Goal: Task Accomplishment & Management: Manage account settings

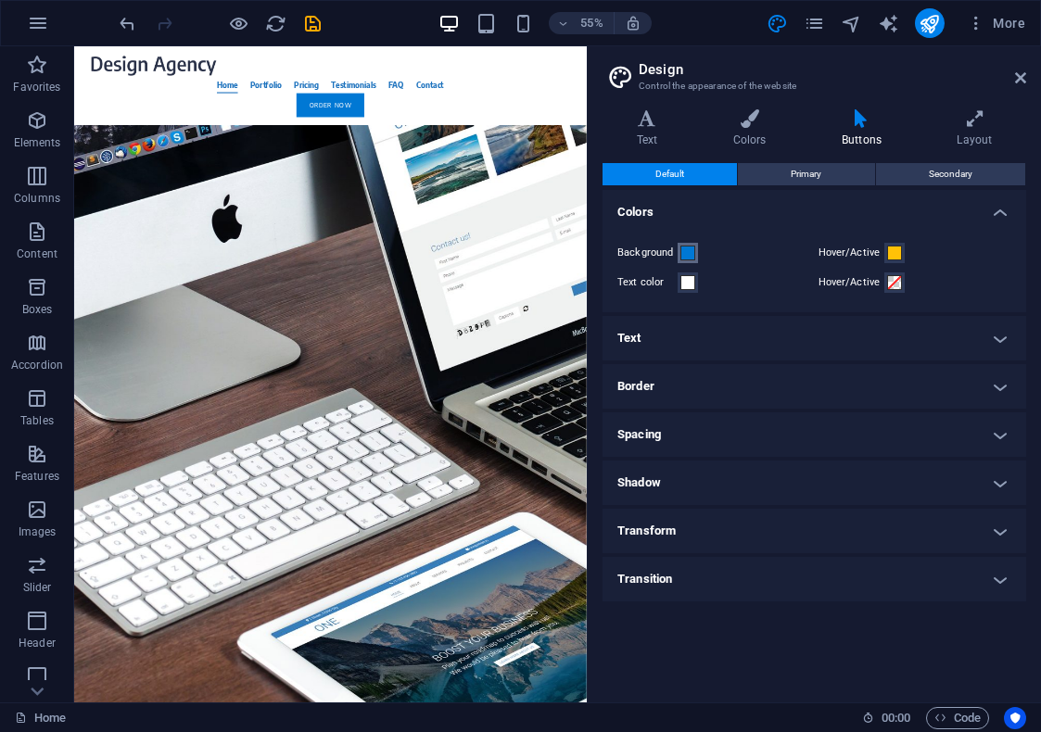
click at [684, 252] on span at bounding box center [687, 253] width 15 height 15
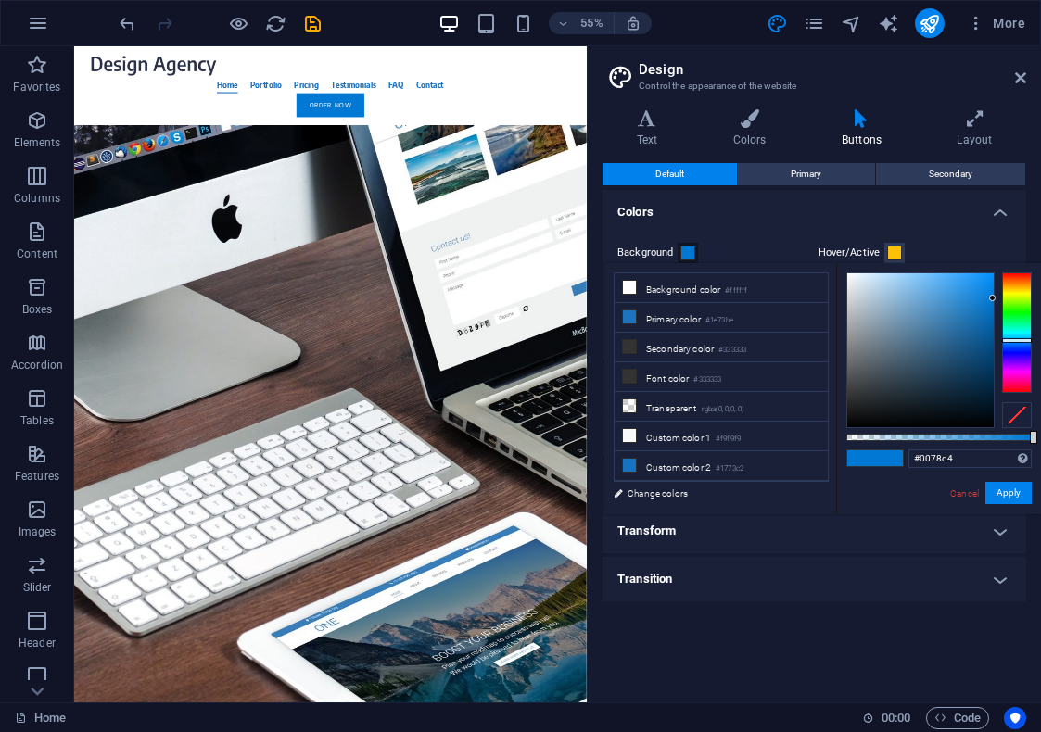
click at [744, 228] on div "Background Hover/Active Text color Hover/Active" at bounding box center [814, 267] width 431 height 89
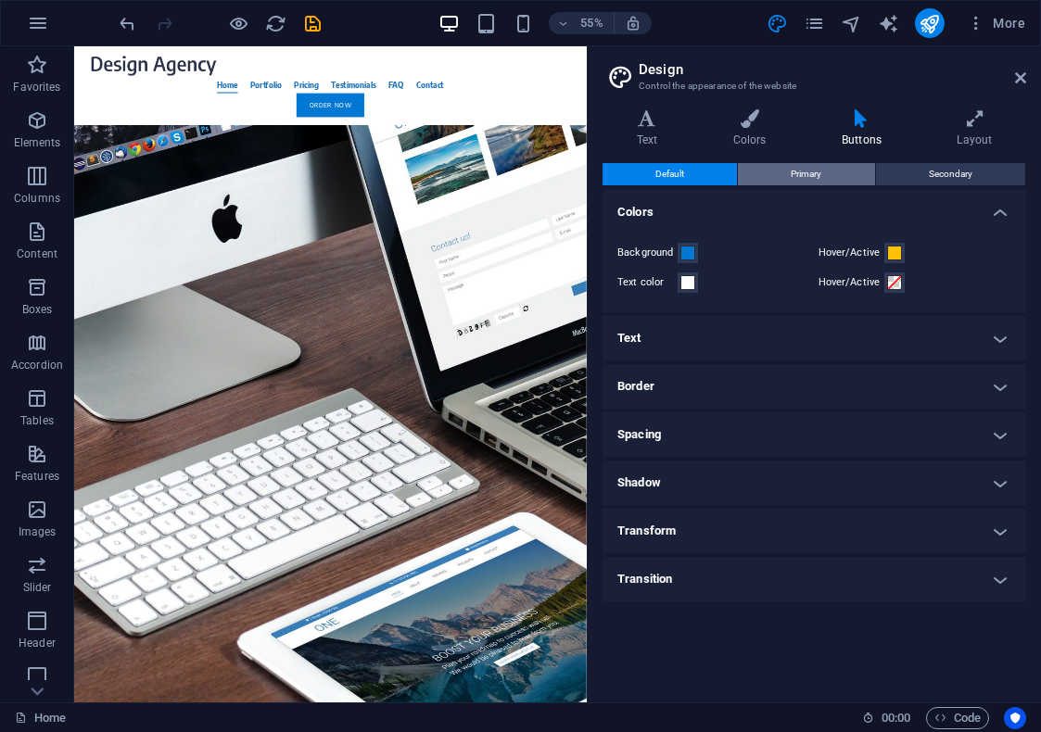
click at [788, 170] on button "Primary" at bounding box center [806, 174] width 136 height 22
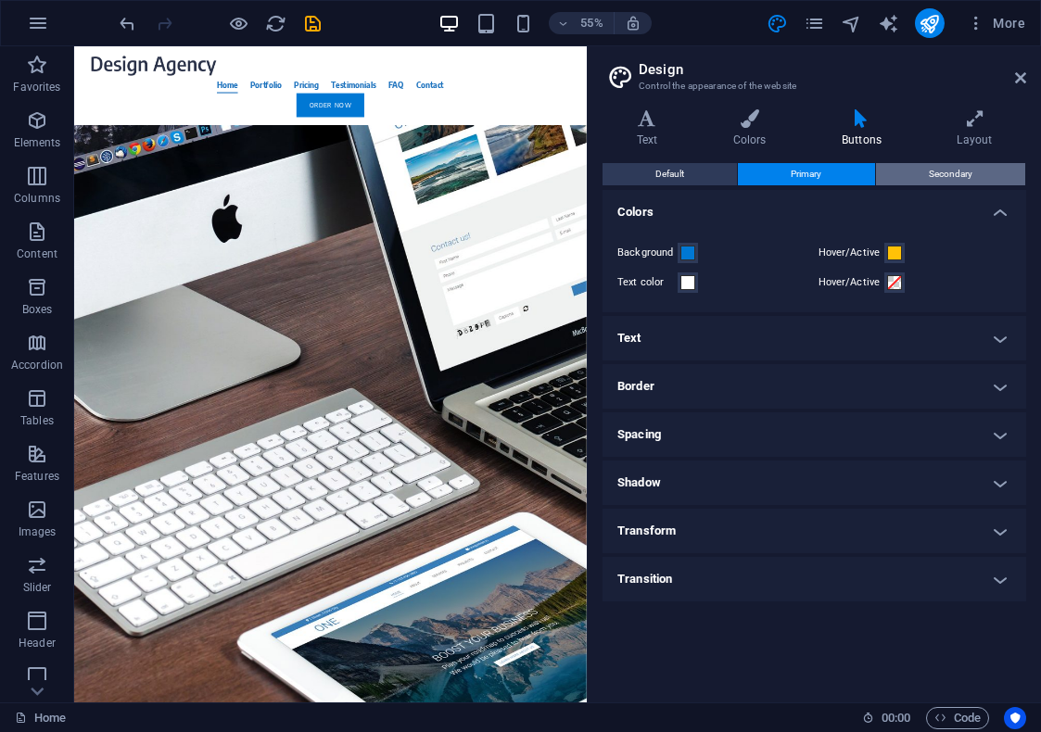
click at [930, 171] on span "Secondary" at bounding box center [950, 174] width 44 height 22
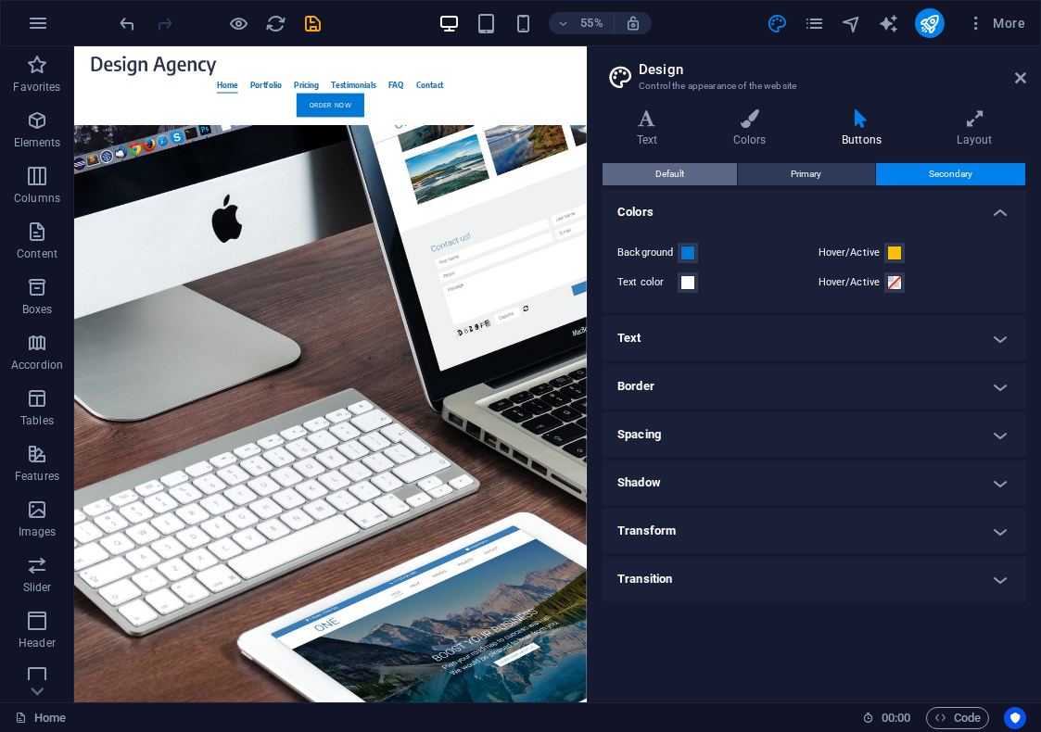
click at [694, 181] on button "Default" at bounding box center [669, 174] width 134 height 22
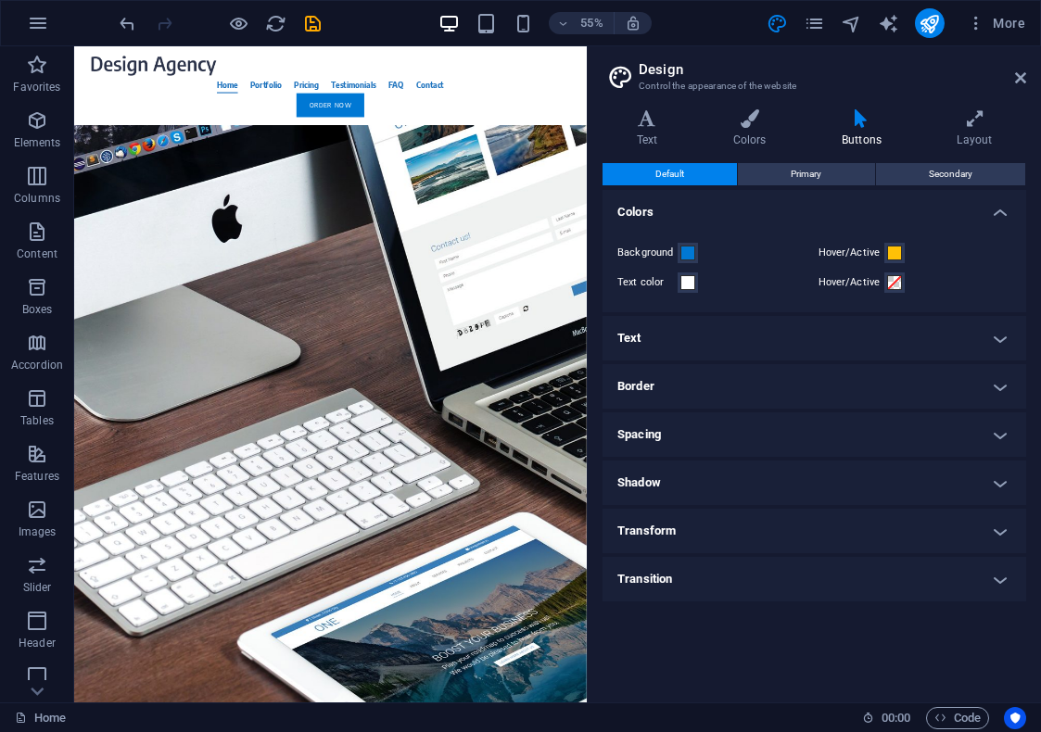
click at [710, 321] on h4 "Text" at bounding box center [813, 338] width 423 height 44
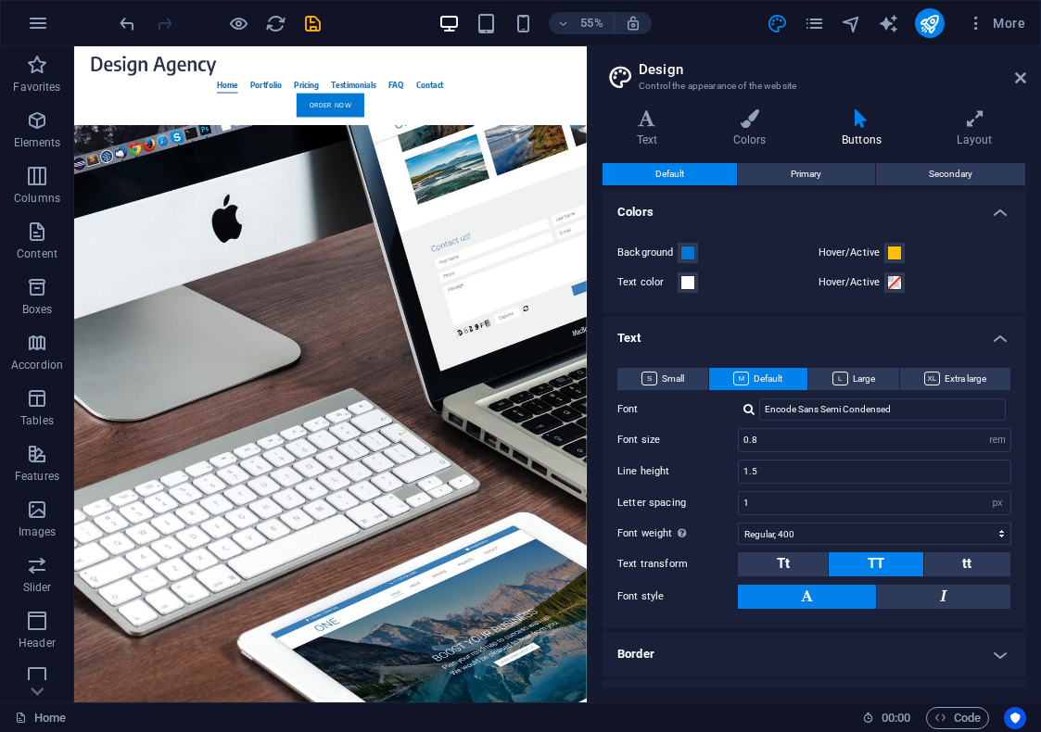
click at [703, 322] on h4 "Text" at bounding box center [813, 332] width 423 height 33
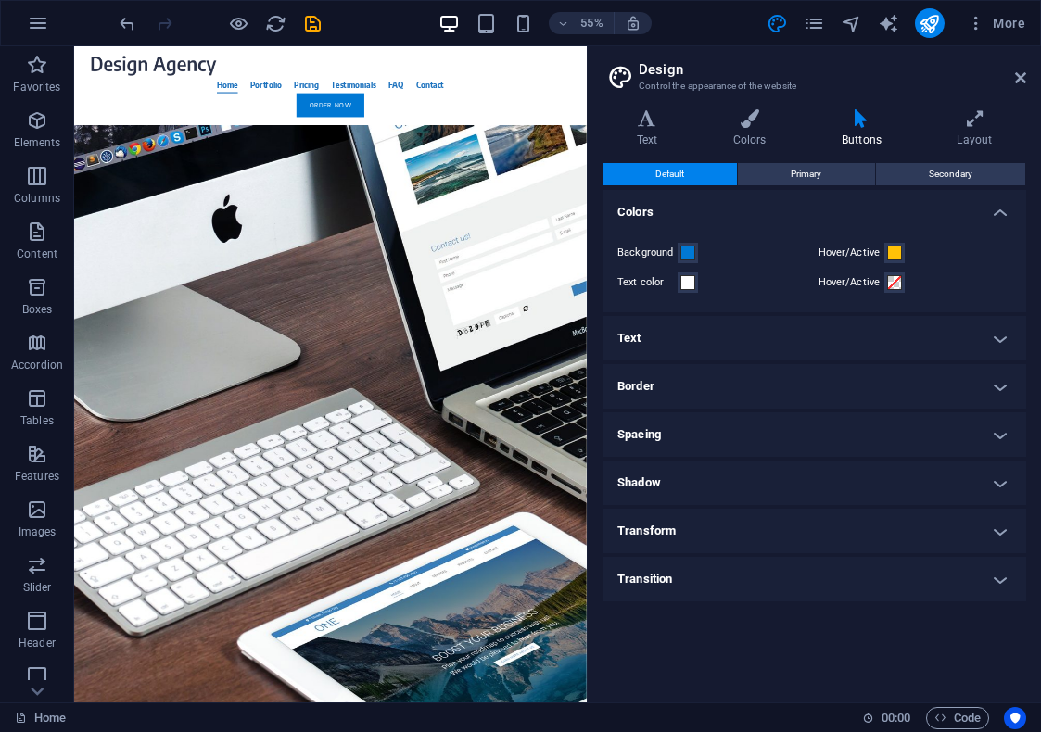
click at [660, 204] on h4 "Colors" at bounding box center [813, 206] width 423 height 33
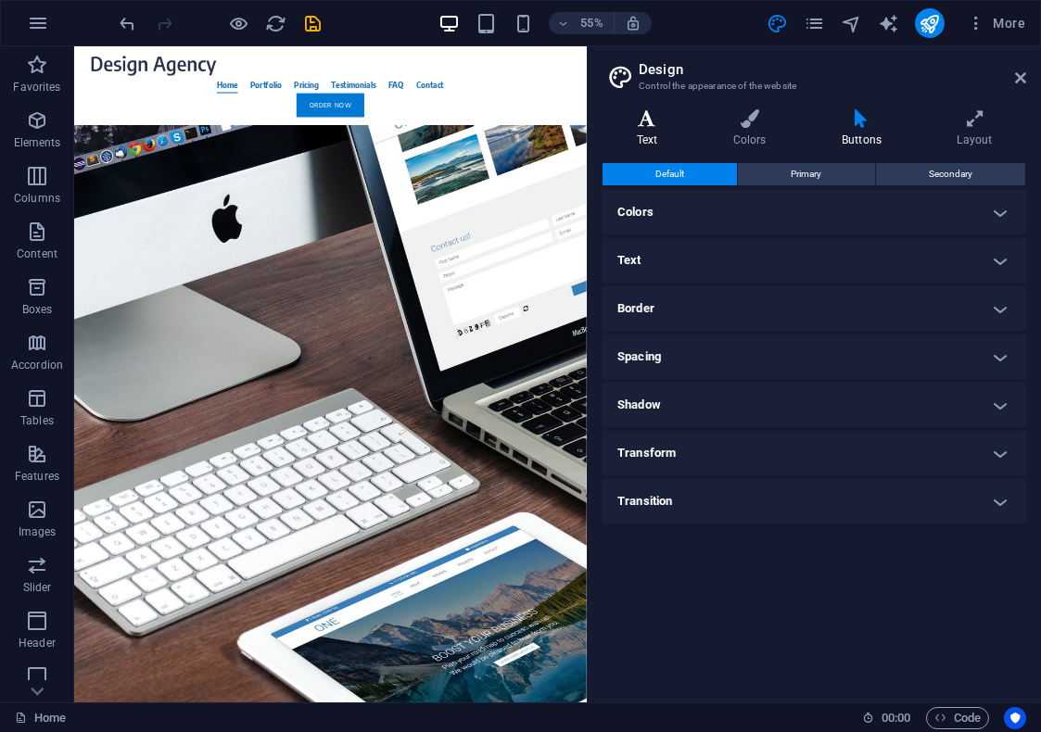
click at [644, 134] on h4 "Text" at bounding box center [650, 128] width 96 height 39
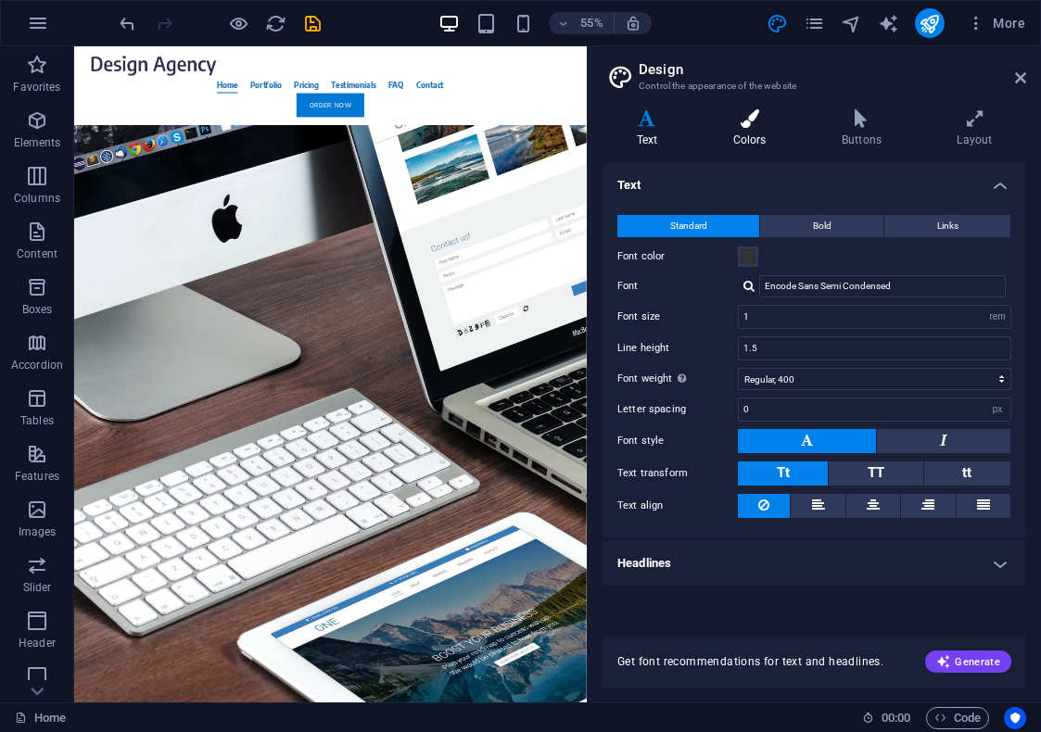
click at [754, 127] on h4 "Colors" at bounding box center [753, 128] width 108 height 39
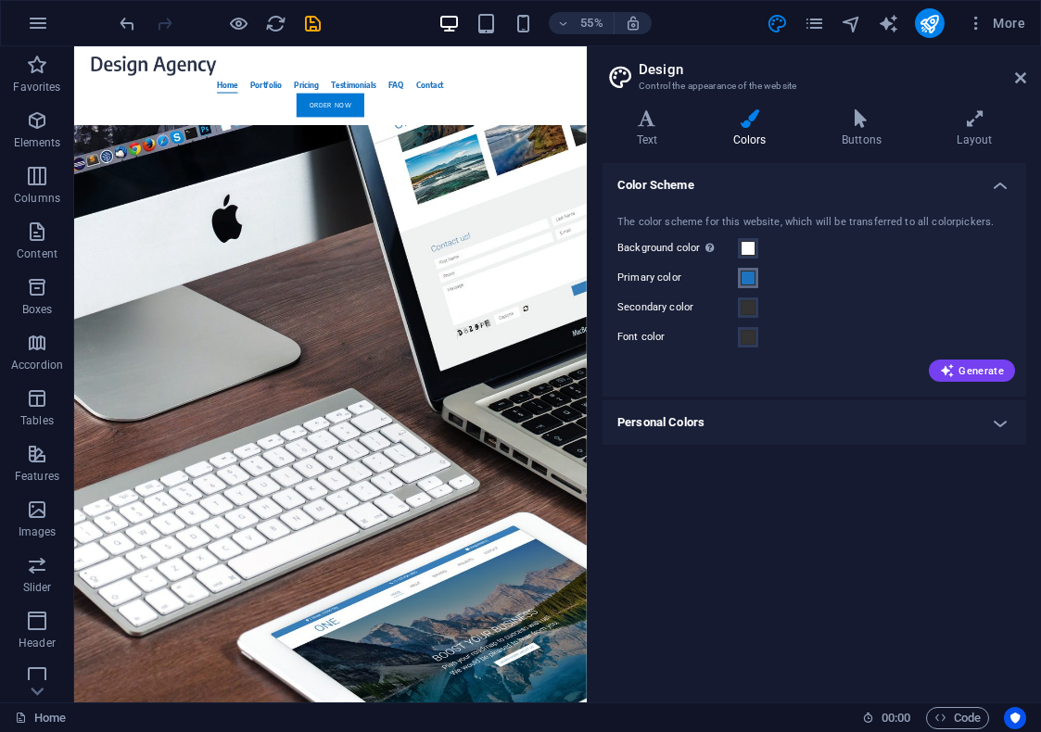
click at [751, 280] on span at bounding box center [747, 278] width 15 height 15
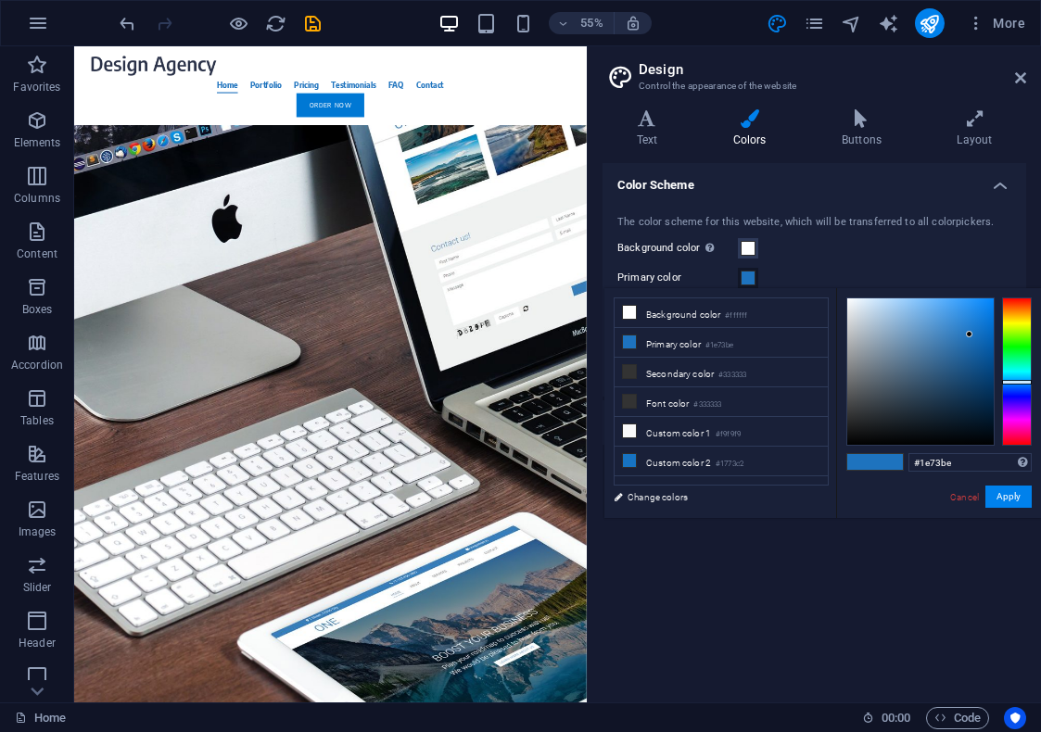
click at [791, 260] on div "The color scheme for this website, which will be transferred to all colorpicker…" at bounding box center [814, 296] width 431 height 201
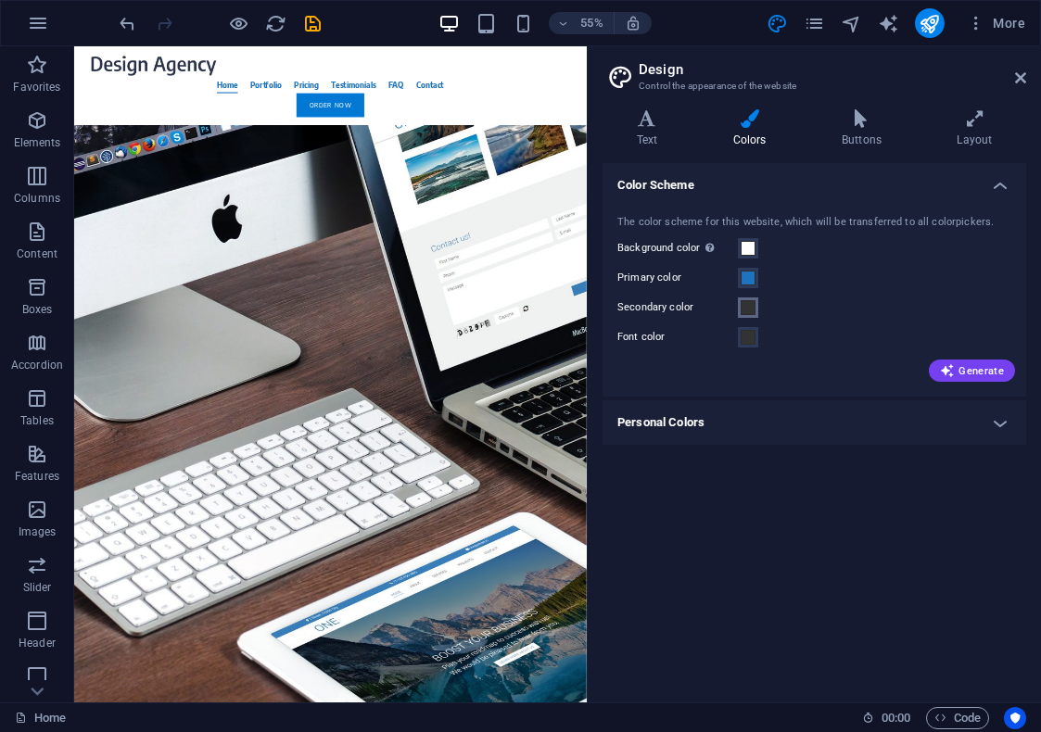
click at [746, 309] on span at bounding box center [747, 307] width 15 height 15
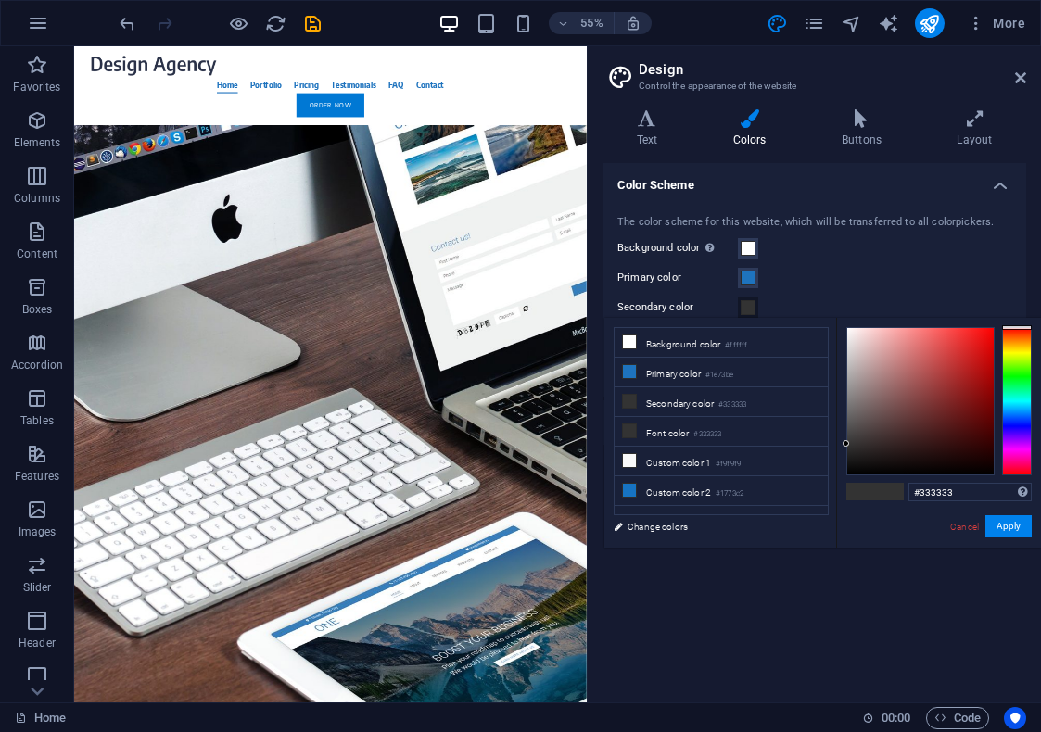
click at [855, 271] on div "Primary color" at bounding box center [814, 278] width 394 height 22
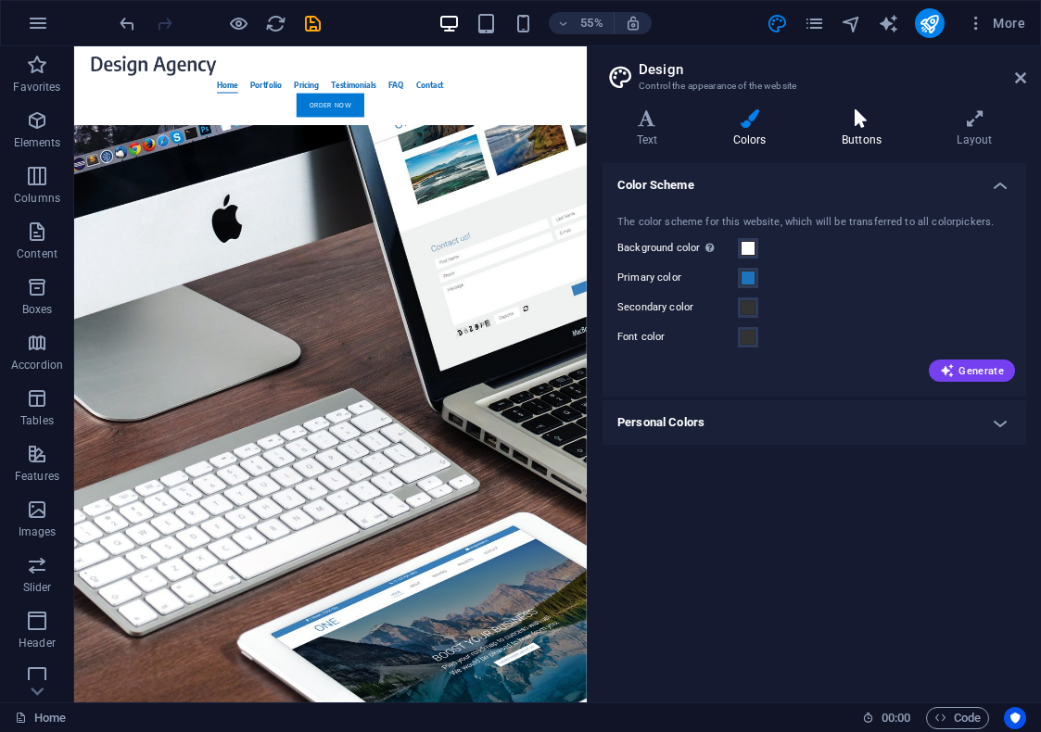
click at [863, 133] on h4 "Buttons" at bounding box center [864, 128] width 115 height 39
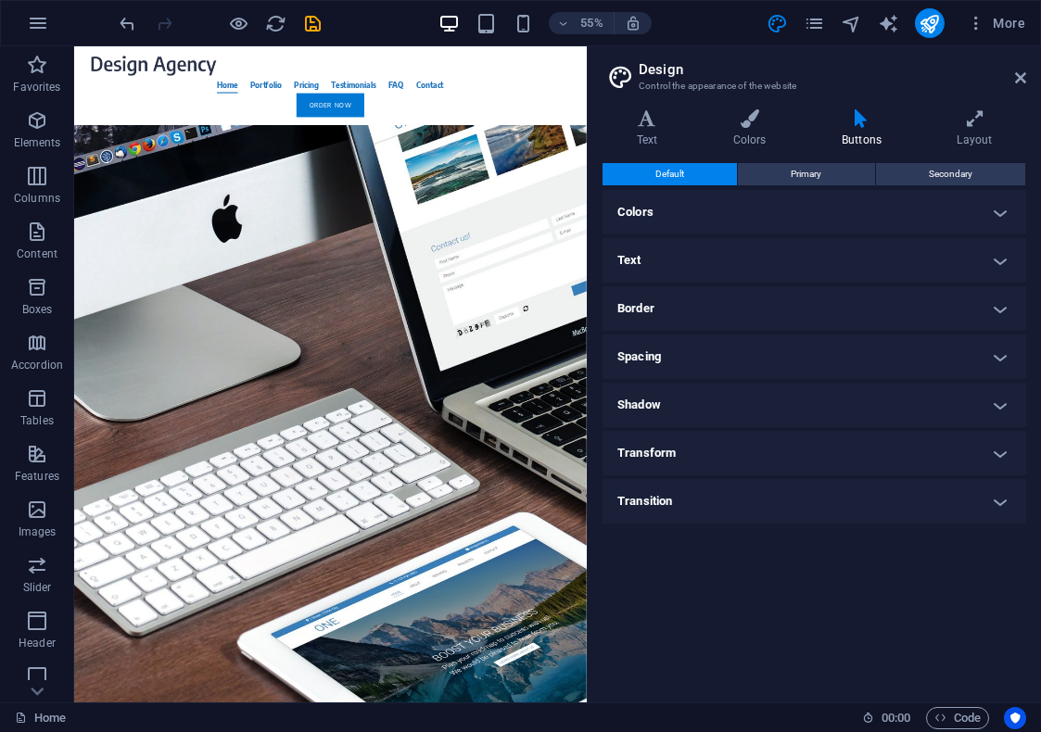
click at [768, 219] on h4 "Colors" at bounding box center [813, 212] width 423 height 44
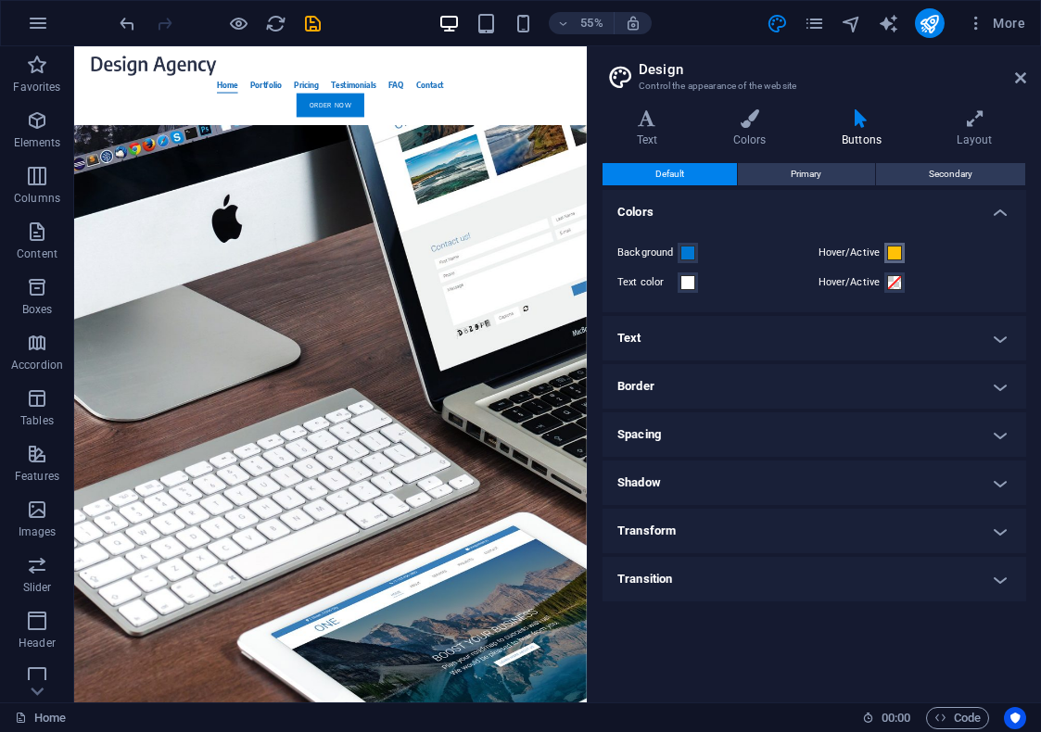
click at [891, 248] on span at bounding box center [894, 253] width 15 height 15
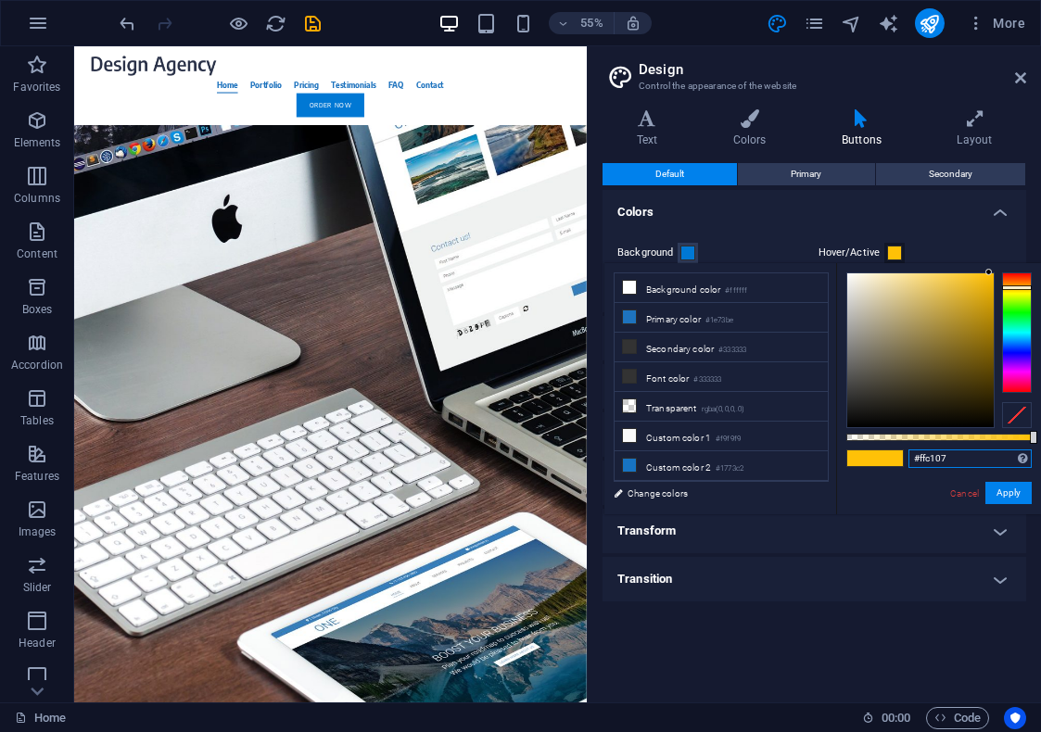
drag, startPoint x: 952, startPoint y: 461, endPoint x: 865, endPoint y: 457, distance: 86.3
click at [875, 457] on div "#ffc107 Supported formats #0852ed rgb(8, 82, 237) rgba(8, 82, 237, 90%) hsv(221…" at bounding box center [938, 523] width 205 height 520
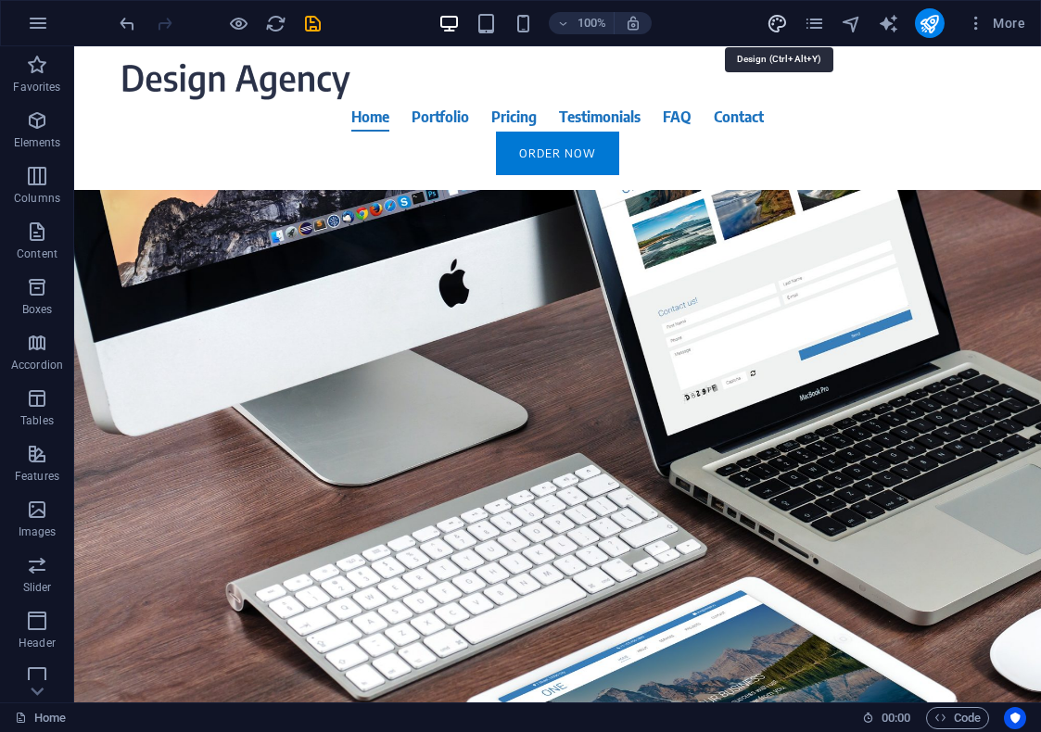
click at [776, 28] on icon "design" at bounding box center [776, 23] width 21 height 21
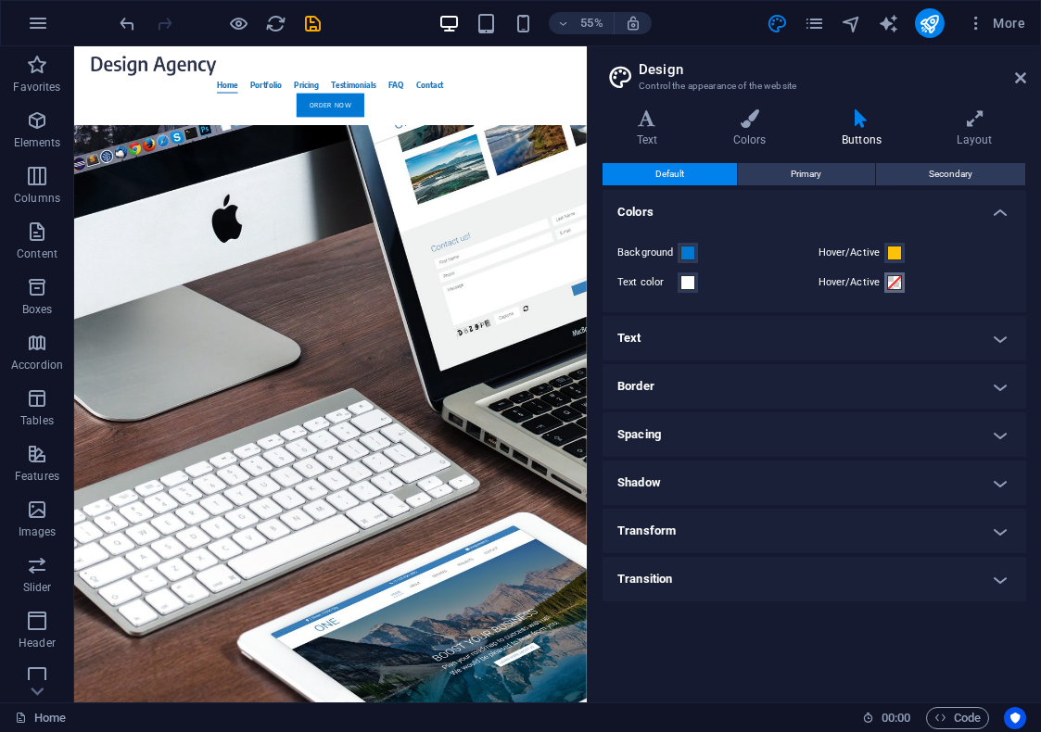
click at [895, 284] on span at bounding box center [894, 282] width 15 height 15
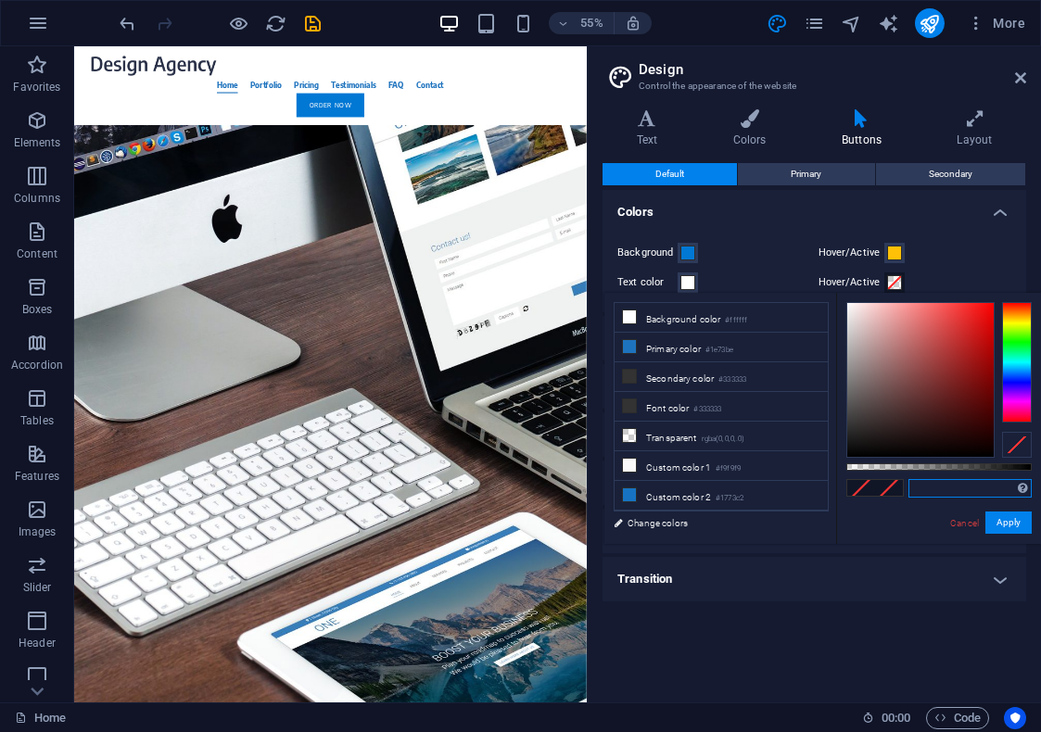
click at [943, 484] on input "text" at bounding box center [969, 488] width 123 height 19
paste input "#ffc107"
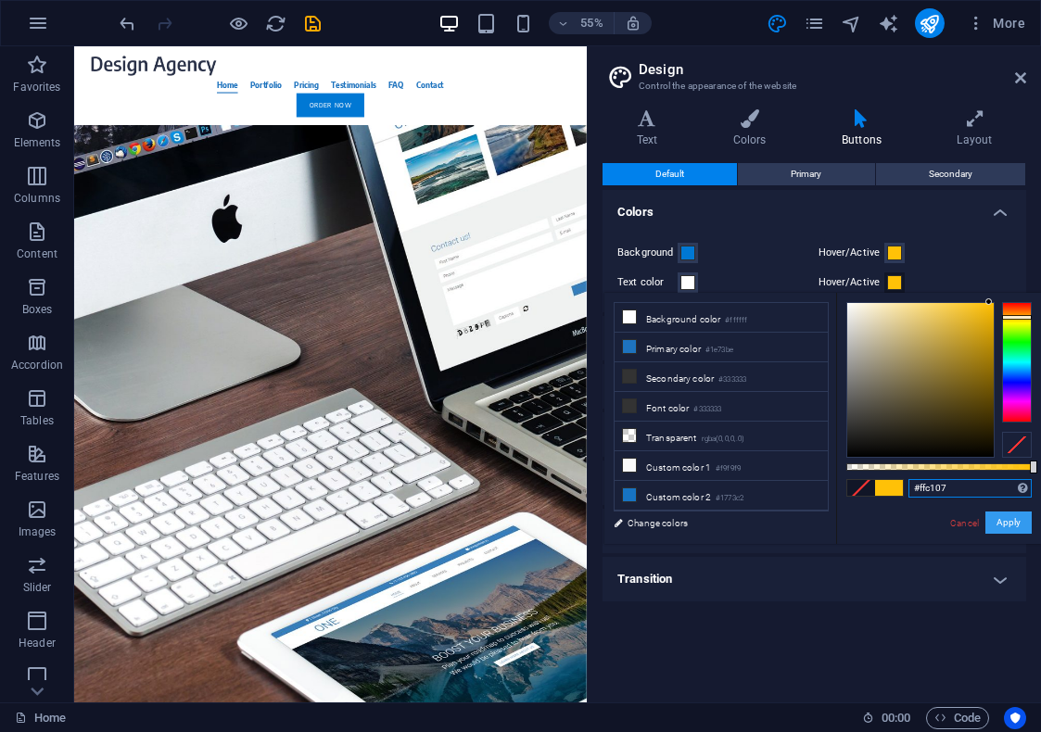
type input "#ffc107"
click at [999, 520] on button "Apply" at bounding box center [1008, 523] width 46 height 22
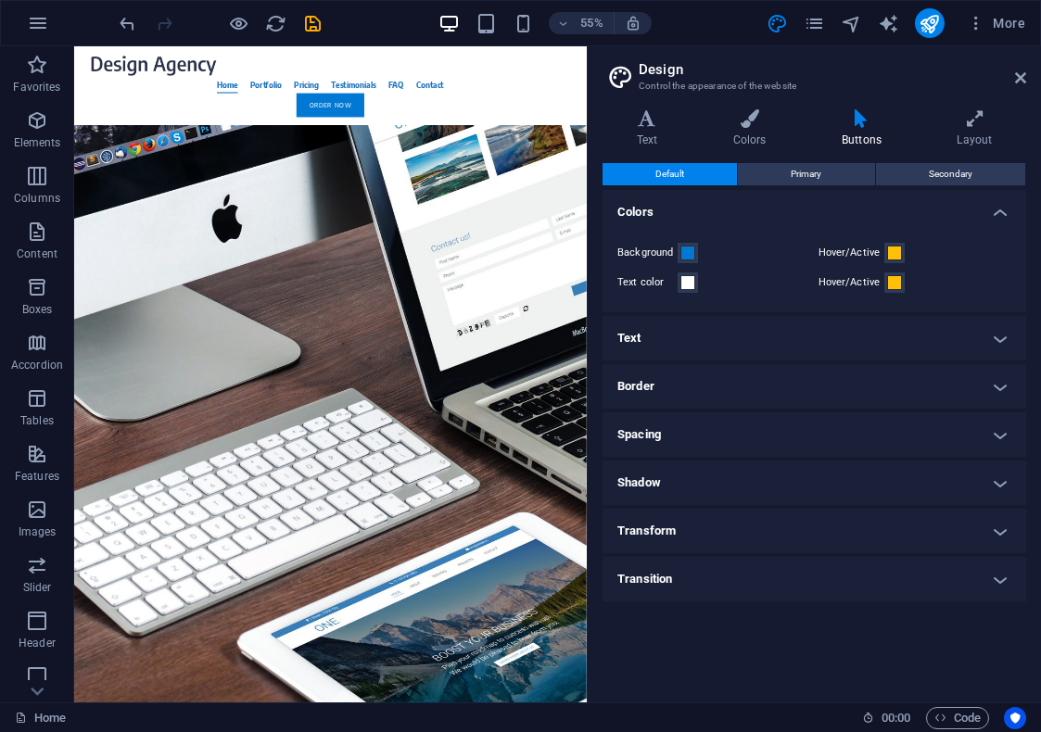
click at [741, 338] on h4 "Text" at bounding box center [813, 338] width 423 height 44
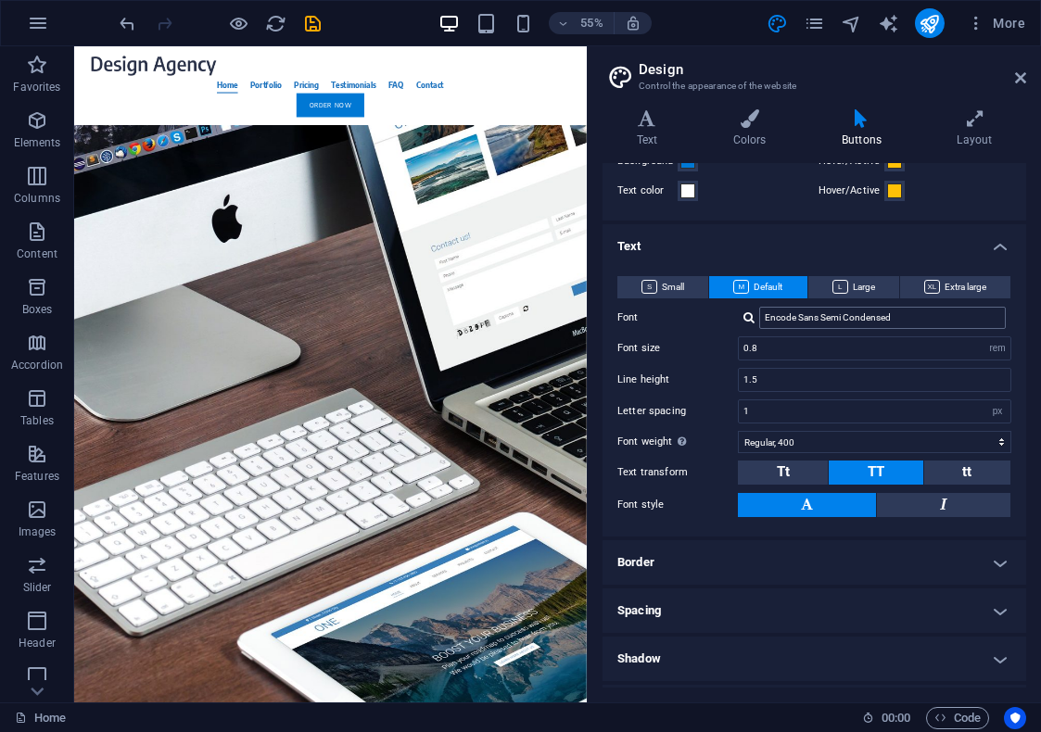
scroll to position [93, 0]
click at [818, 315] on input "Encode Sans Semi Condensed" at bounding box center [882, 317] width 246 height 22
drag, startPoint x: 909, startPoint y: 320, endPoint x: 667, endPoint y: 327, distance: 242.0
click at [667, 327] on div "Font Encode Sans Semi Condensed" at bounding box center [814, 317] width 394 height 22
paste input "Open Sans"
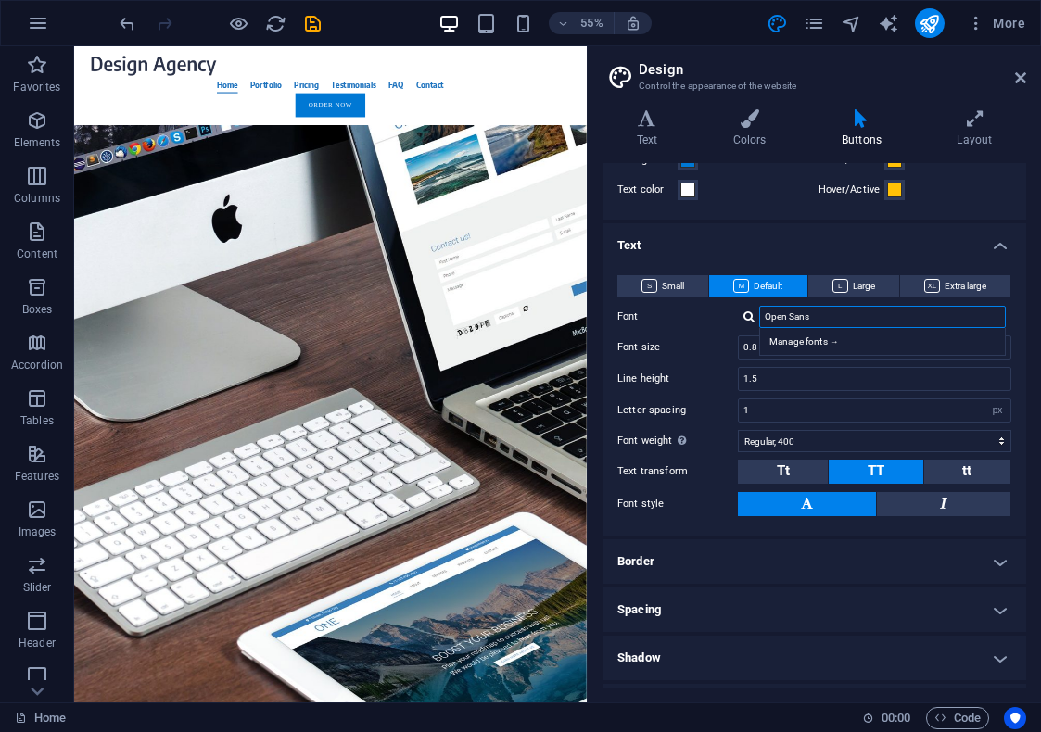
click at [828, 315] on input "Open Sans" at bounding box center [882, 317] width 246 height 22
drag, startPoint x: 847, startPoint y: 318, endPoint x: 684, endPoint y: 306, distance: 163.5
click at [684, 306] on div "Font Open Sans Manage fonts →" at bounding box center [814, 317] width 394 height 22
type input "R"
paste input "Open Sans"
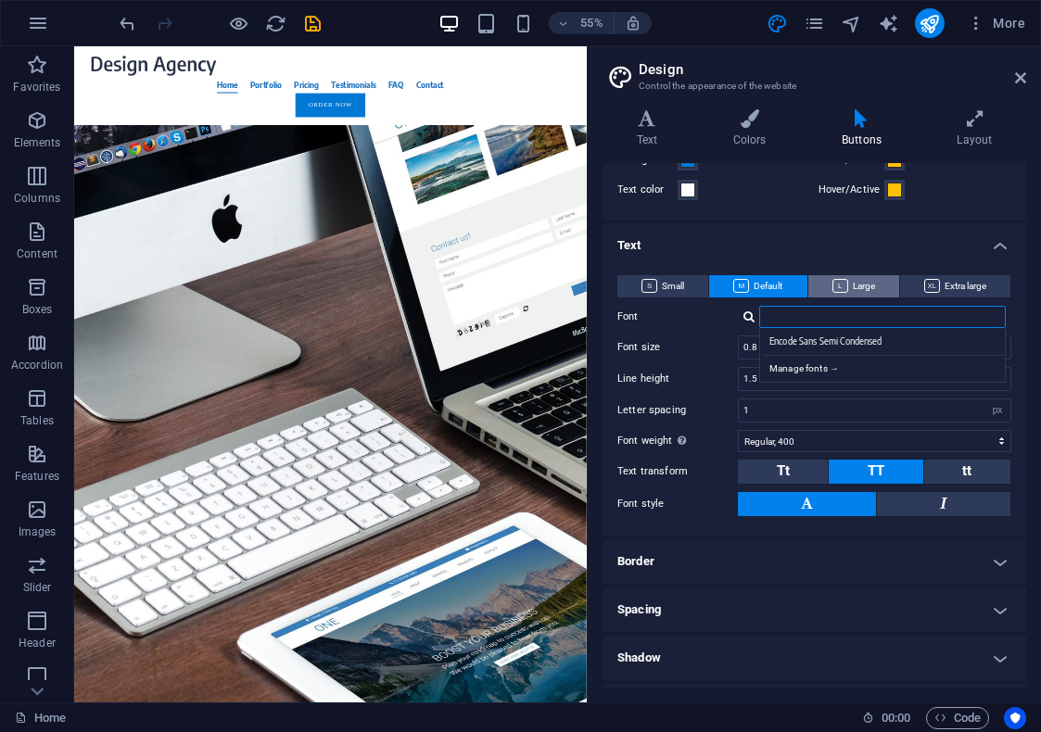
type input "Open Sans"
click at [817, 348] on div "Manage fonts →" at bounding box center [886, 341] width 245 height 19
select select "popularity"
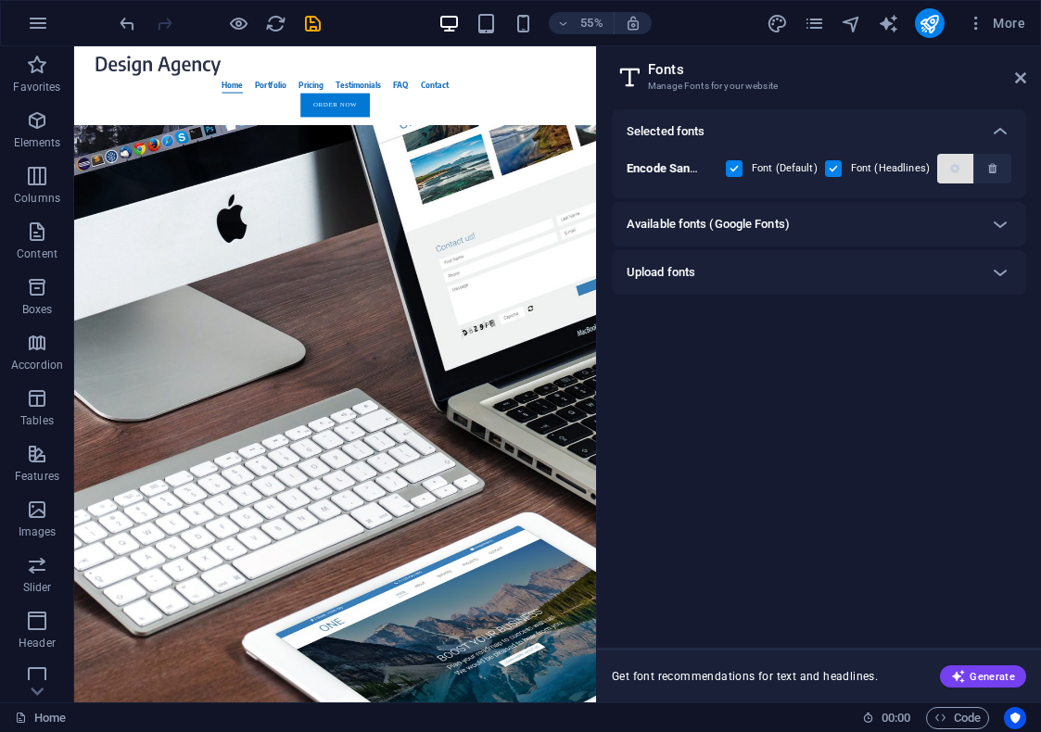
click at [949, 169] on span "button" at bounding box center [954, 168] width 21 height 11
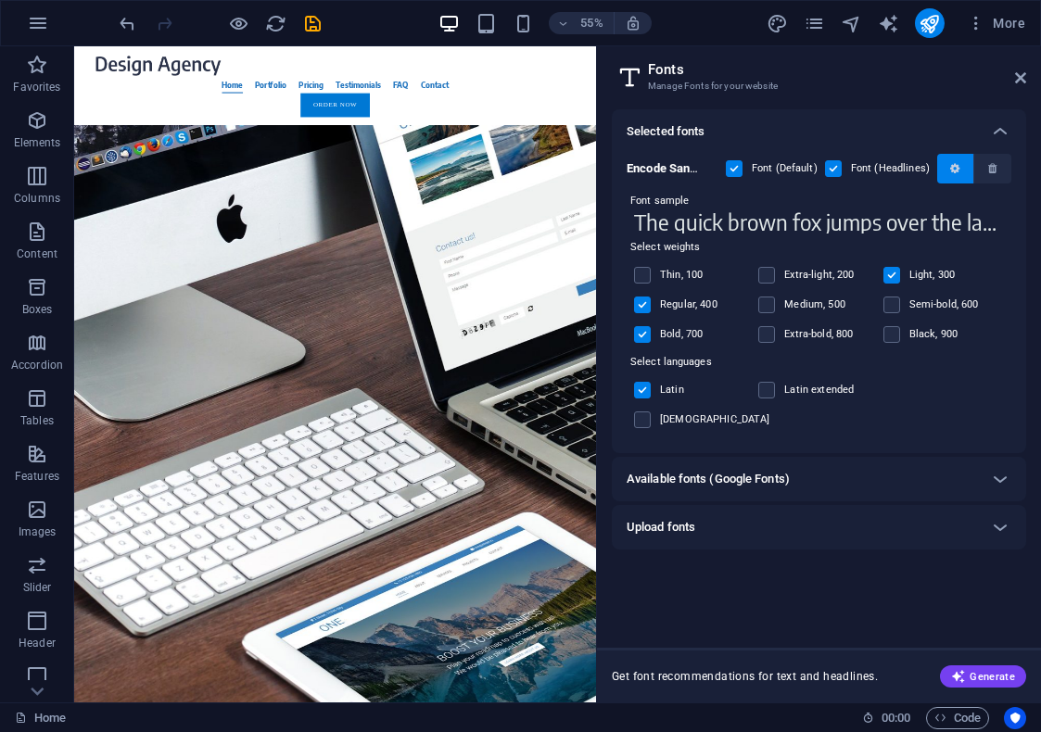
click at [950, 172] on icon "button" at bounding box center [954, 168] width 9 height 11
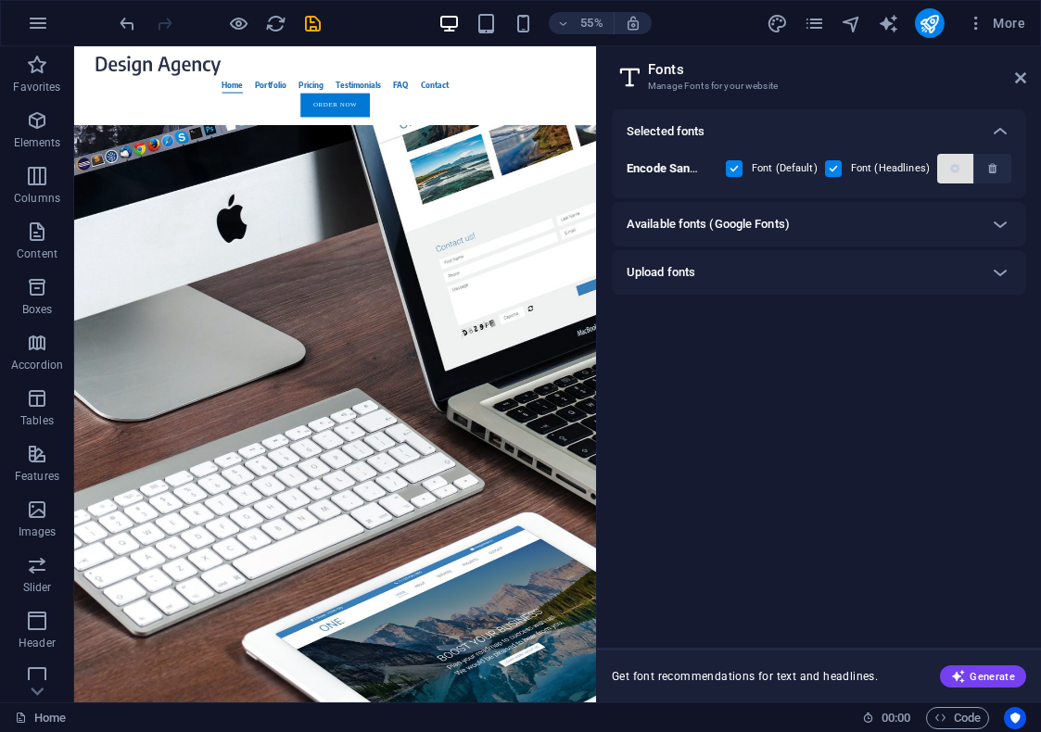
click at [944, 164] on span "button" at bounding box center [954, 168] width 21 height 11
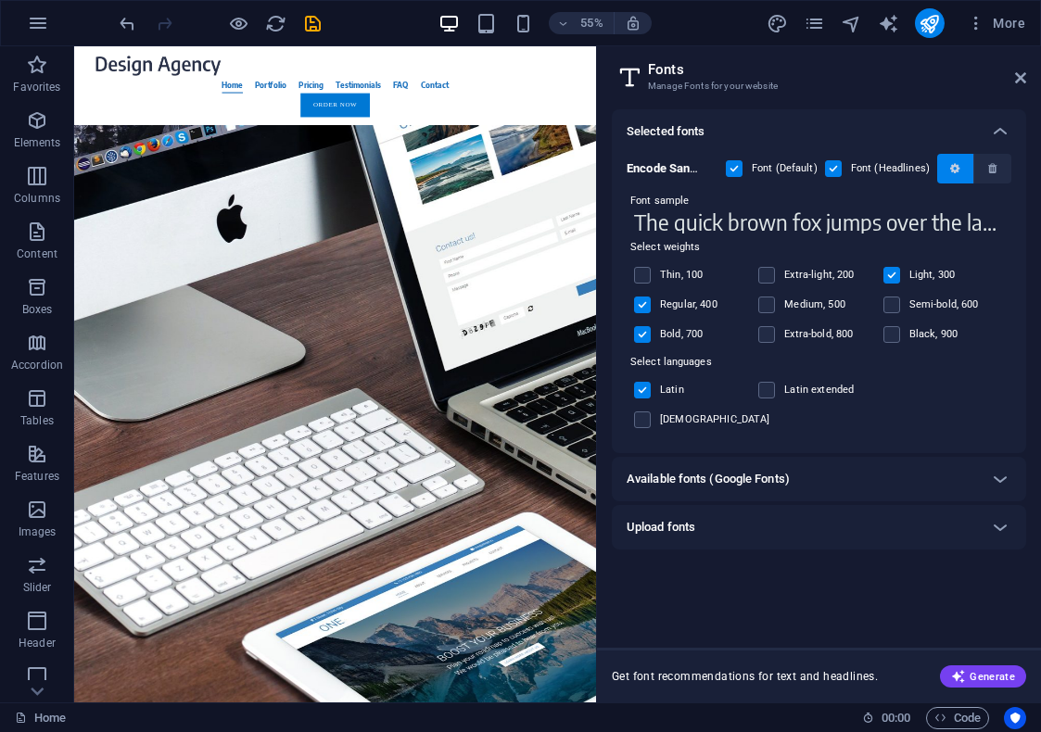
click at [944, 162] on button "button" at bounding box center [955, 169] width 37 height 30
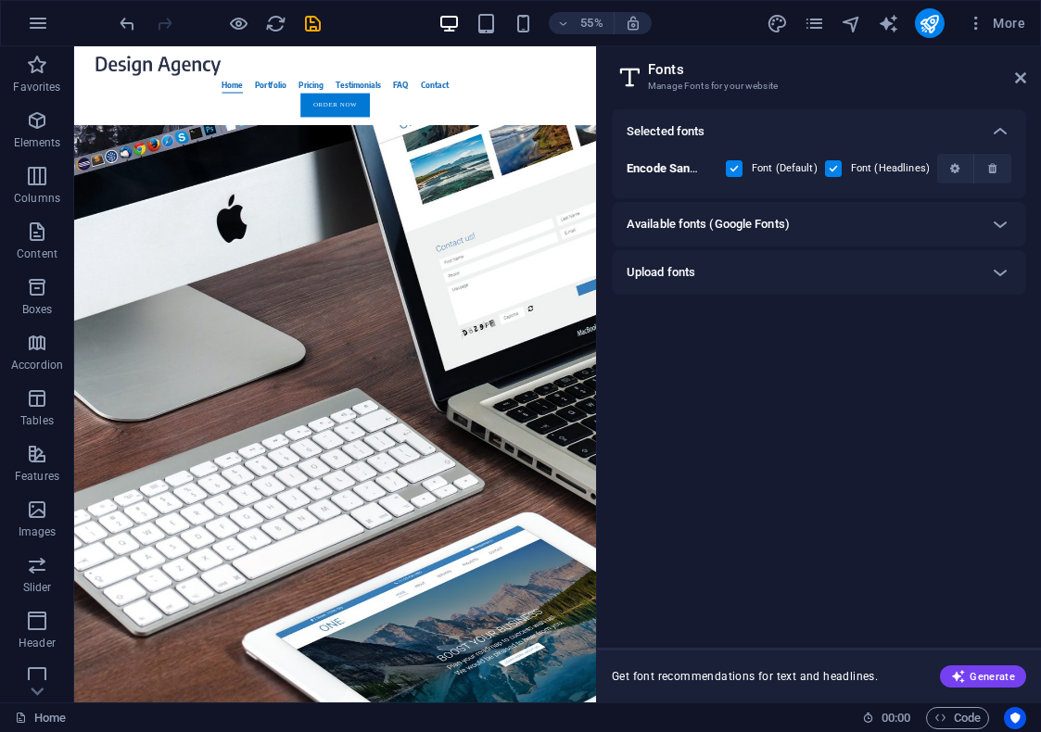
click at [804, 226] on div "Available fonts (Google Fonts)" at bounding box center [801, 224] width 351 height 22
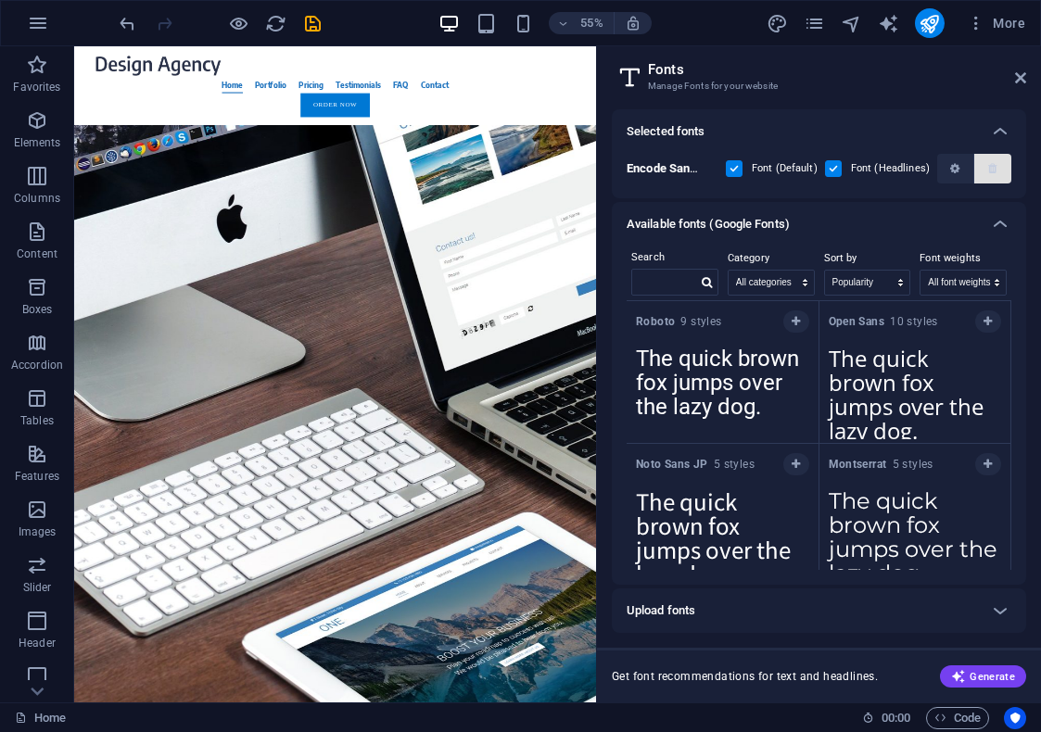
click at [992, 170] on icon "button" at bounding box center [992, 168] width 8 height 11
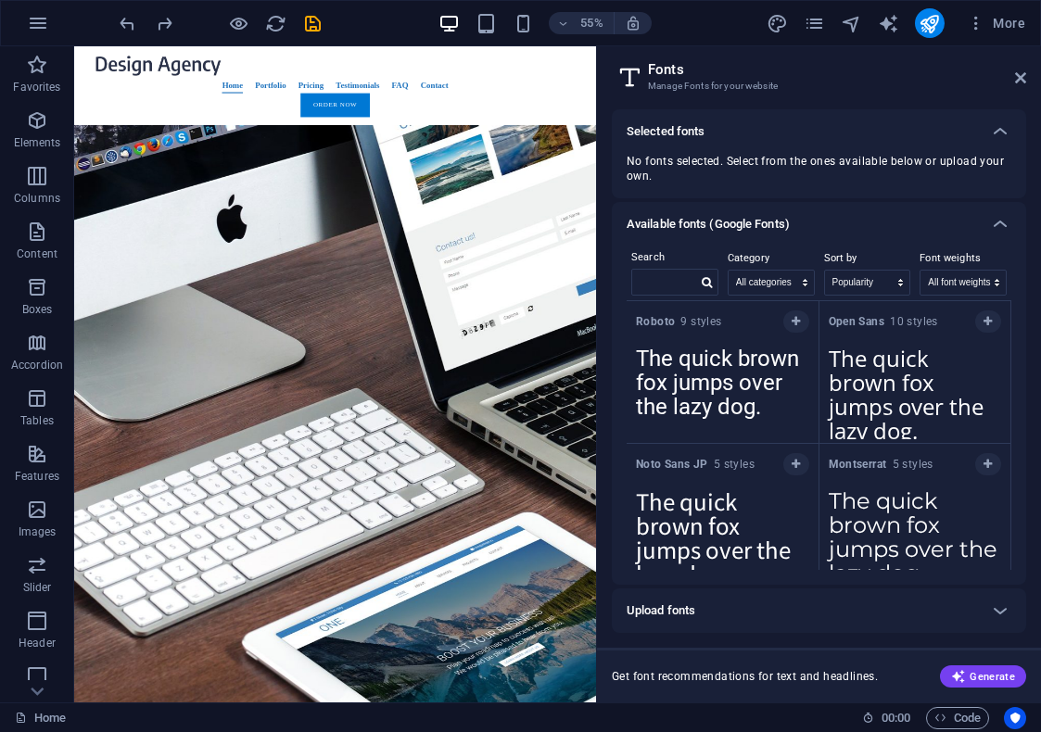
click at [880, 111] on div "Selected fonts" at bounding box center [819, 131] width 414 height 44
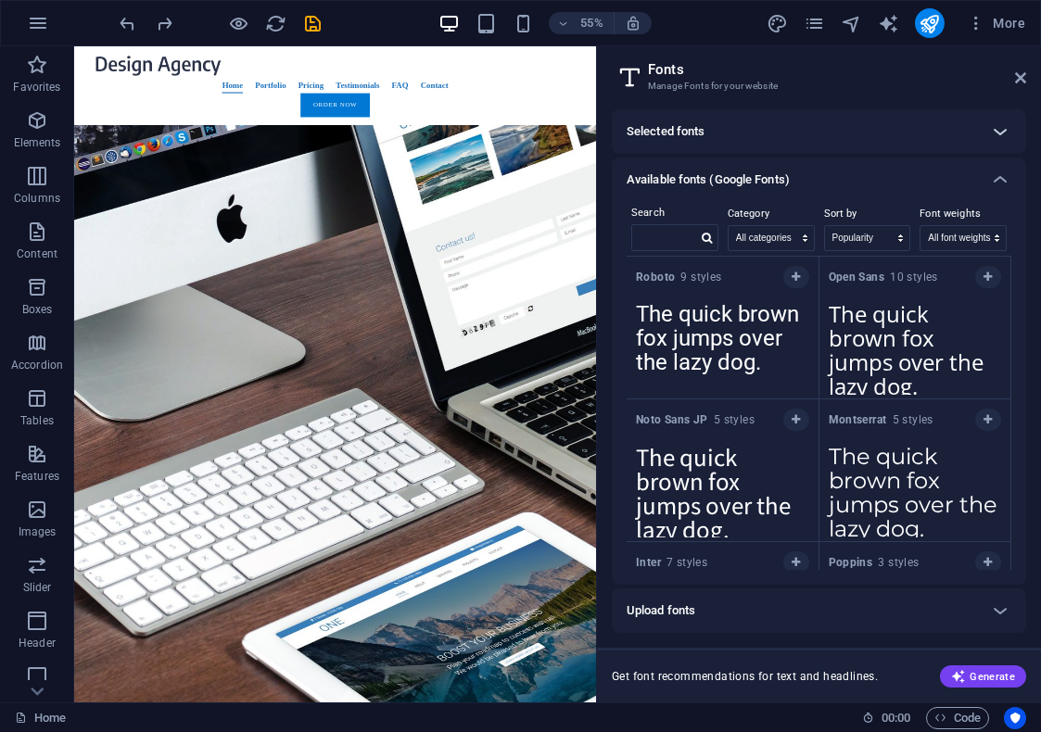
click at [998, 130] on icon at bounding box center [1000, 131] width 22 height 22
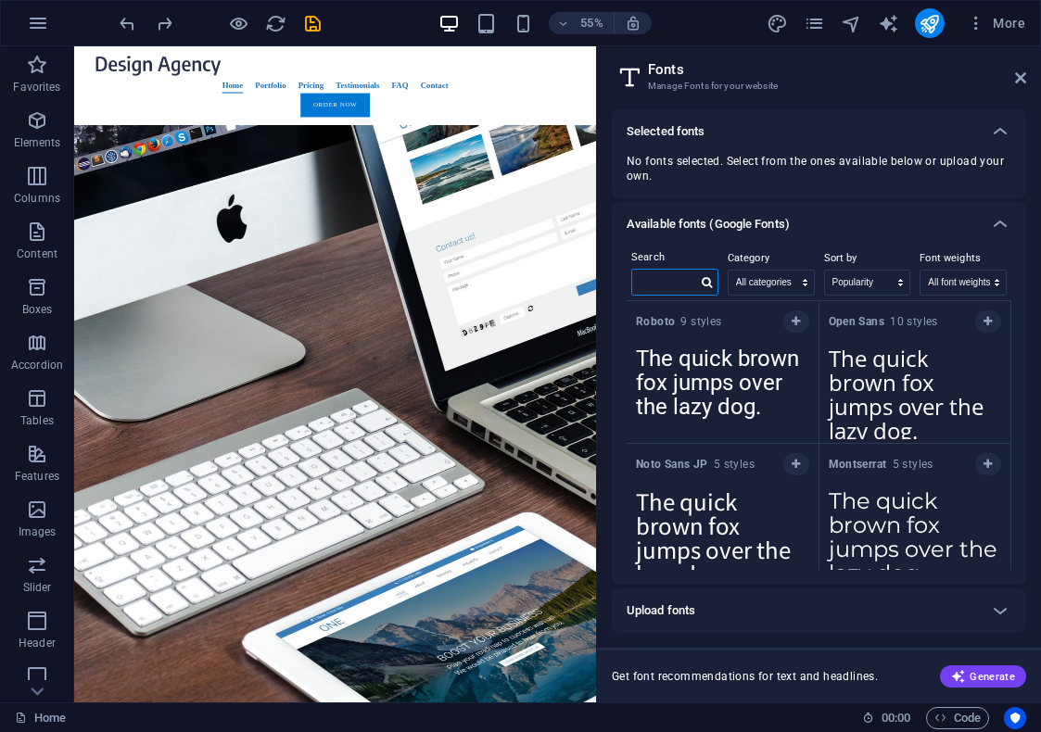
click at [655, 276] on input "text" at bounding box center [664, 282] width 65 height 24
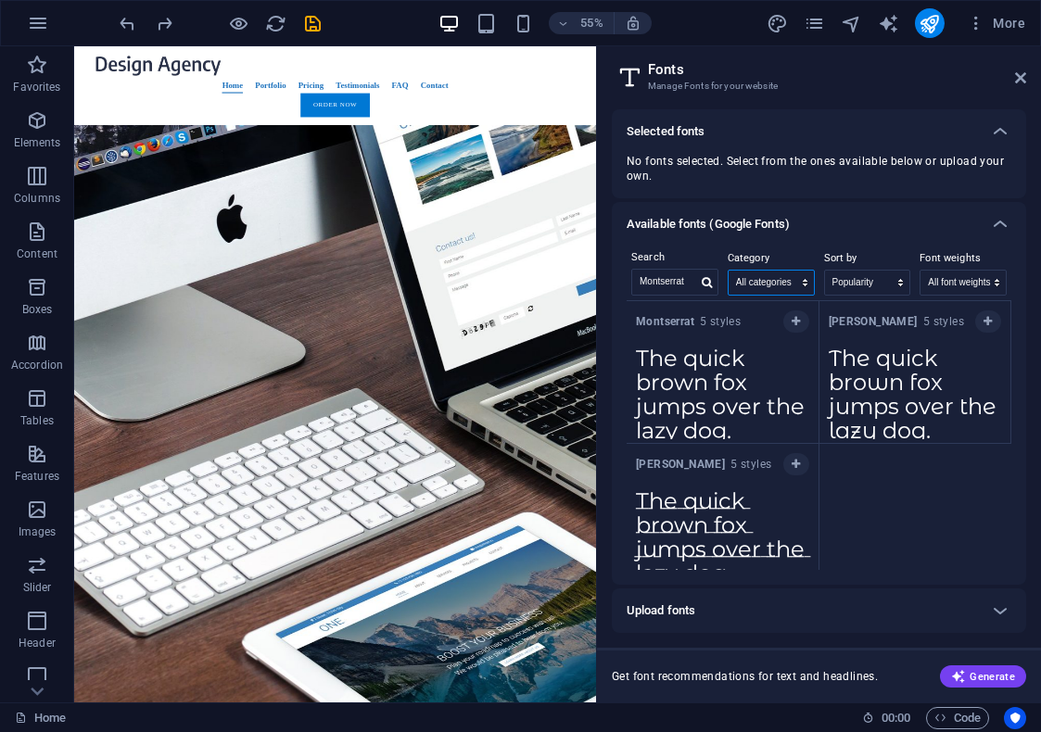
click at [771, 285] on select "All categories serif display monospace sans-serif handwriting" at bounding box center [770, 283] width 85 height 24
click at [749, 284] on select "All categories serif display monospace sans-serif handwriting" at bounding box center [770, 283] width 85 height 24
click at [815, 260] on div "Category All categories serif display monospace sans-serif handwriting" at bounding box center [771, 273] width 96 height 53
click at [885, 275] on select "Name Category Popularity" at bounding box center [867, 283] width 85 height 24
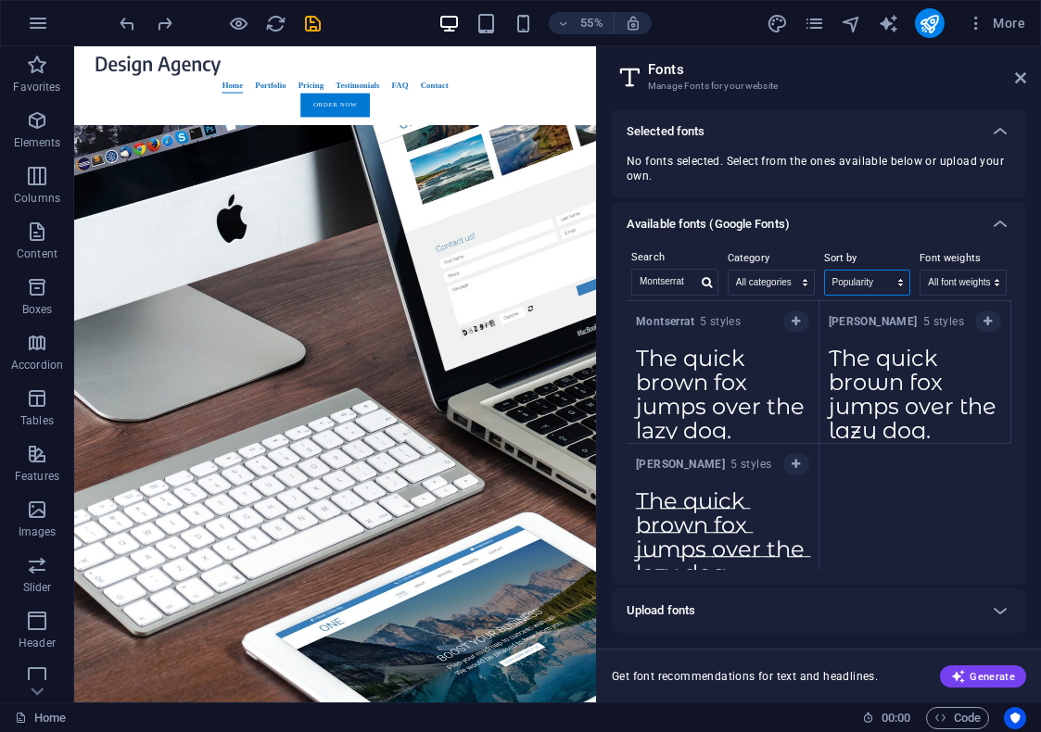
click at [882, 276] on select "Name Category Popularity" at bounding box center [867, 283] width 85 height 24
click at [783, 320] on button "button" at bounding box center [796, 321] width 26 height 22
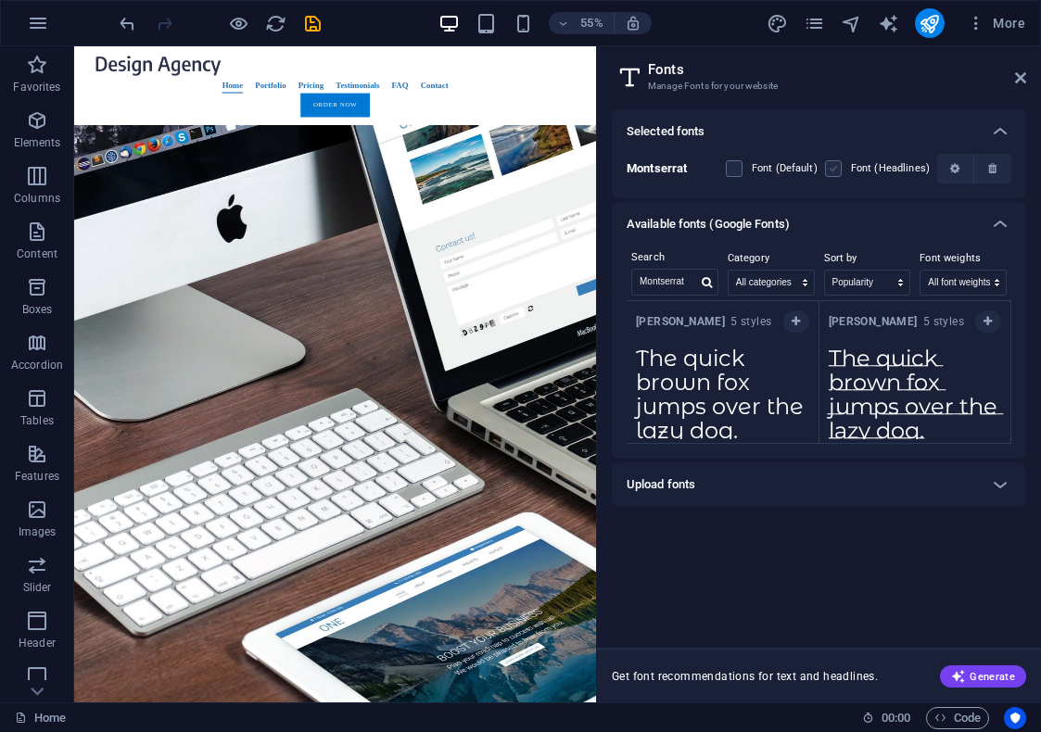
click at [836, 176] on label at bounding box center [833, 168] width 17 height 17
click at [0, 0] on input "checkbox" at bounding box center [0, 0] width 0 height 0
click at [678, 286] on input "Montserrat" at bounding box center [664, 282] width 65 height 24
drag, startPoint x: 691, startPoint y: 285, endPoint x: 634, endPoint y: 285, distance: 57.5
click at [635, 286] on input "Montserrat" at bounding box center [664, 282] width 65 height 24
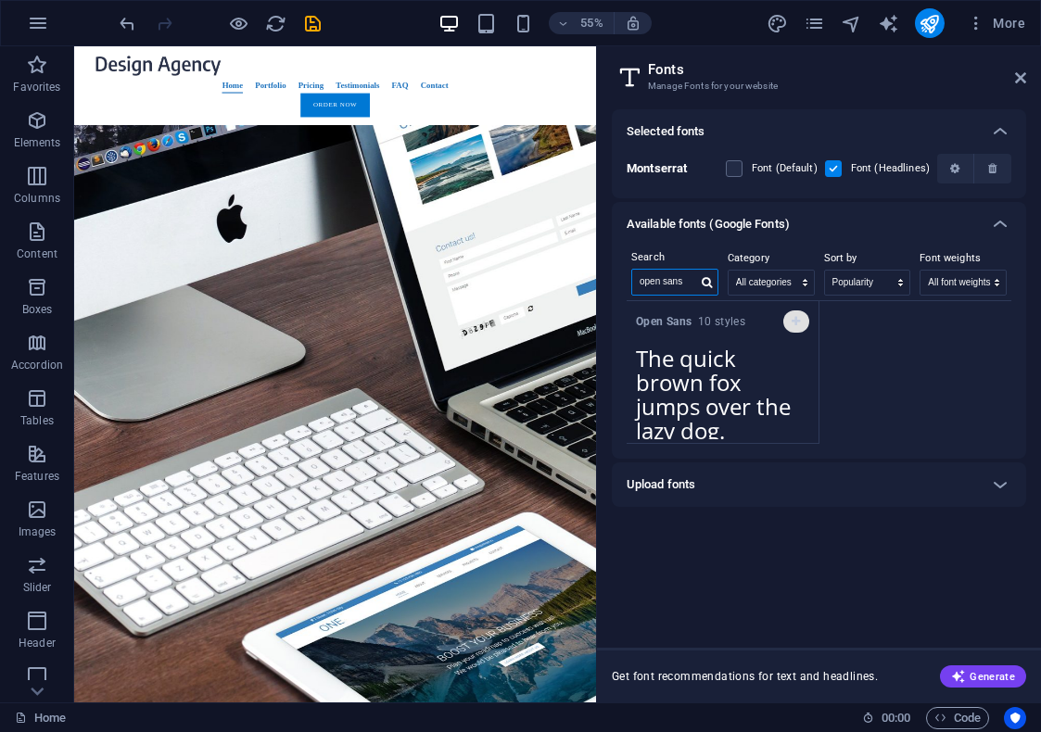
type input "open sans"
click at [794, 329] on button "button" at bounding box center [796, 321] width 26 height 22
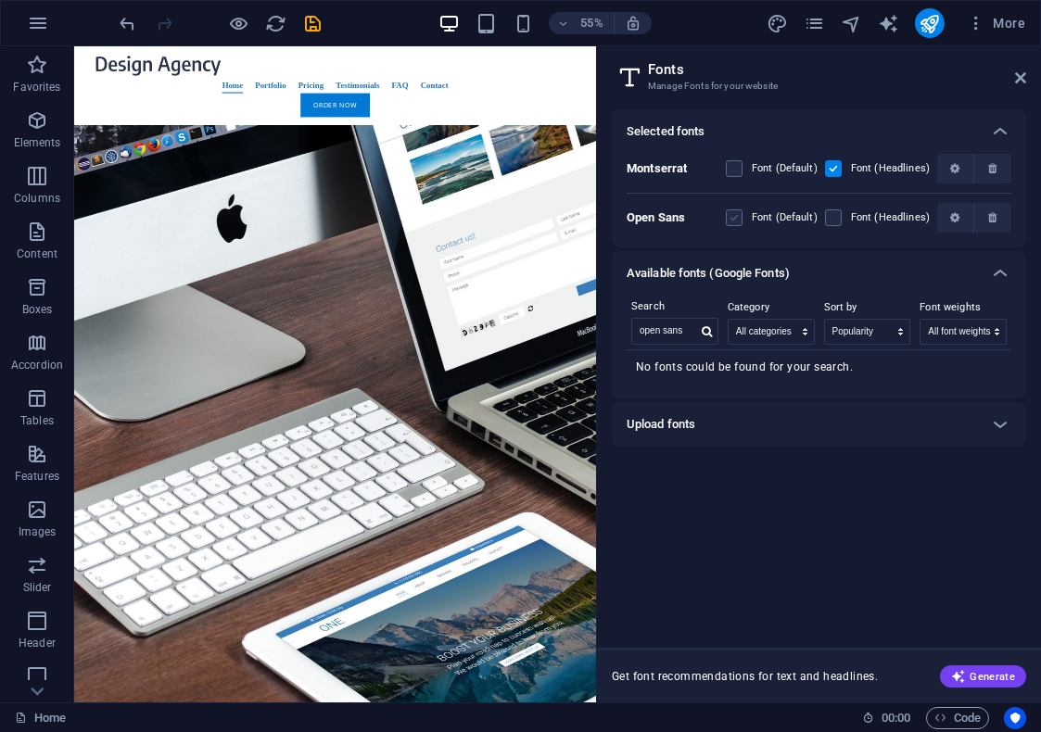
click at [740, 217] on label at bounding box center [734, 217] width 17 height 17
click at [0, 0] on Sans "checkbox" at bounding box center [0, 0] width 0 height 0
click at [955, 221] on icon "button" at bounding box center [954, 217] width 9 height 11
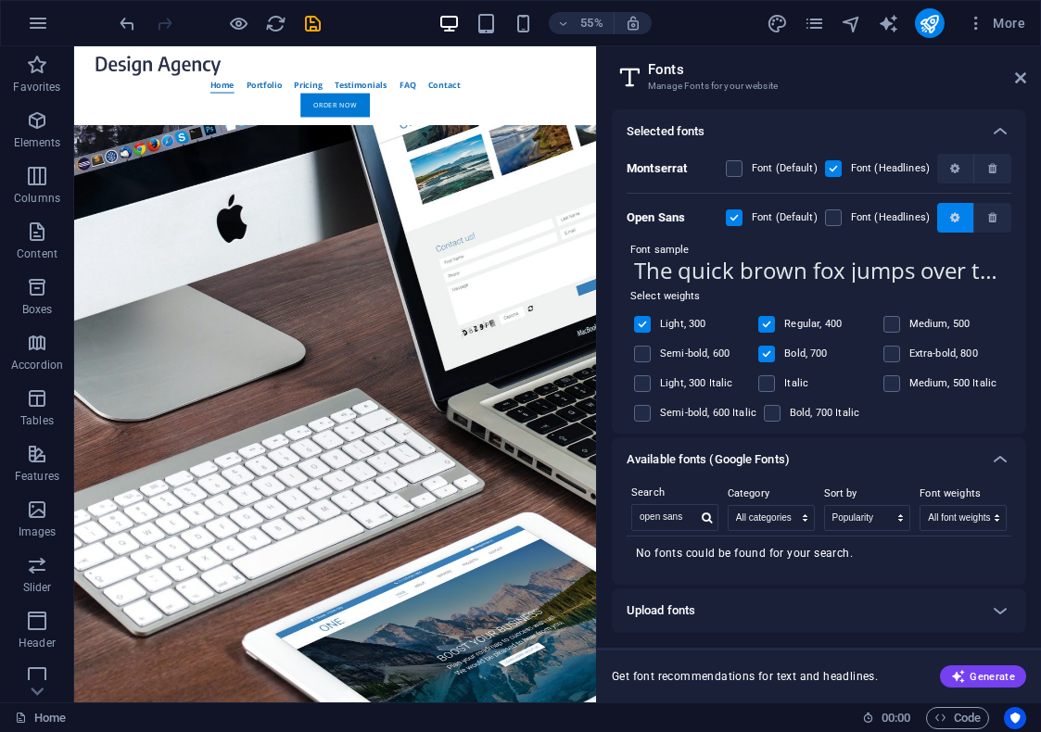
click at [954, 221] on icon "button" at bounding box center [954, 217] width 9 height 11
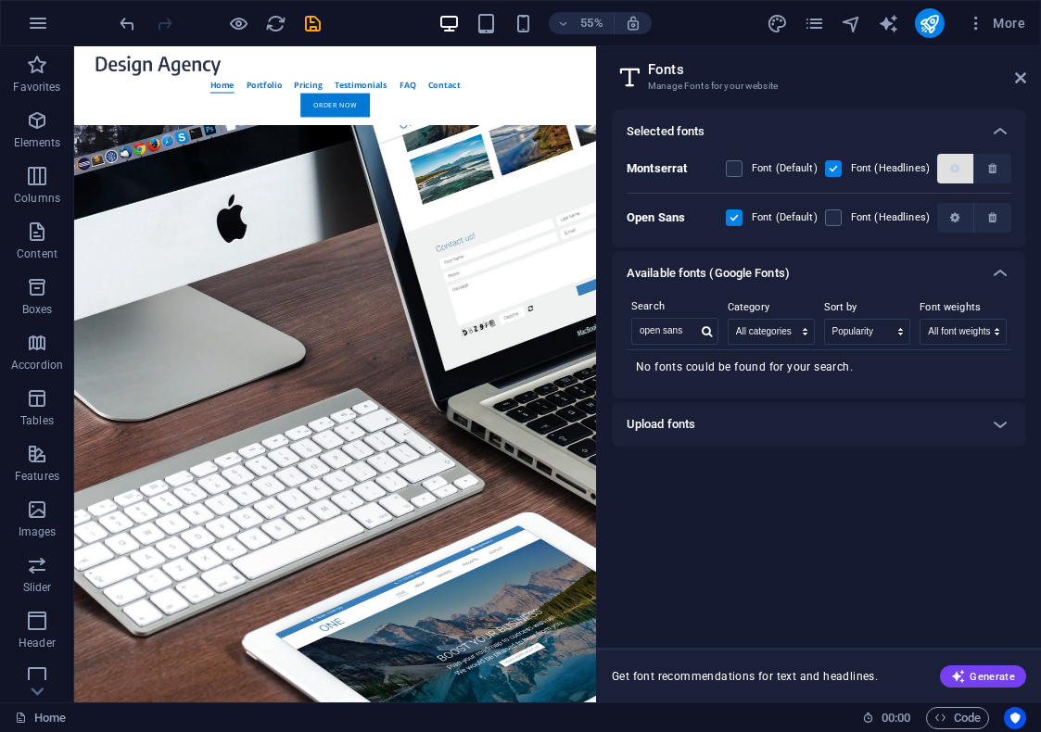
click at [951, 168] on icon "button" at bounding box center [954, 168] width 9 height 11
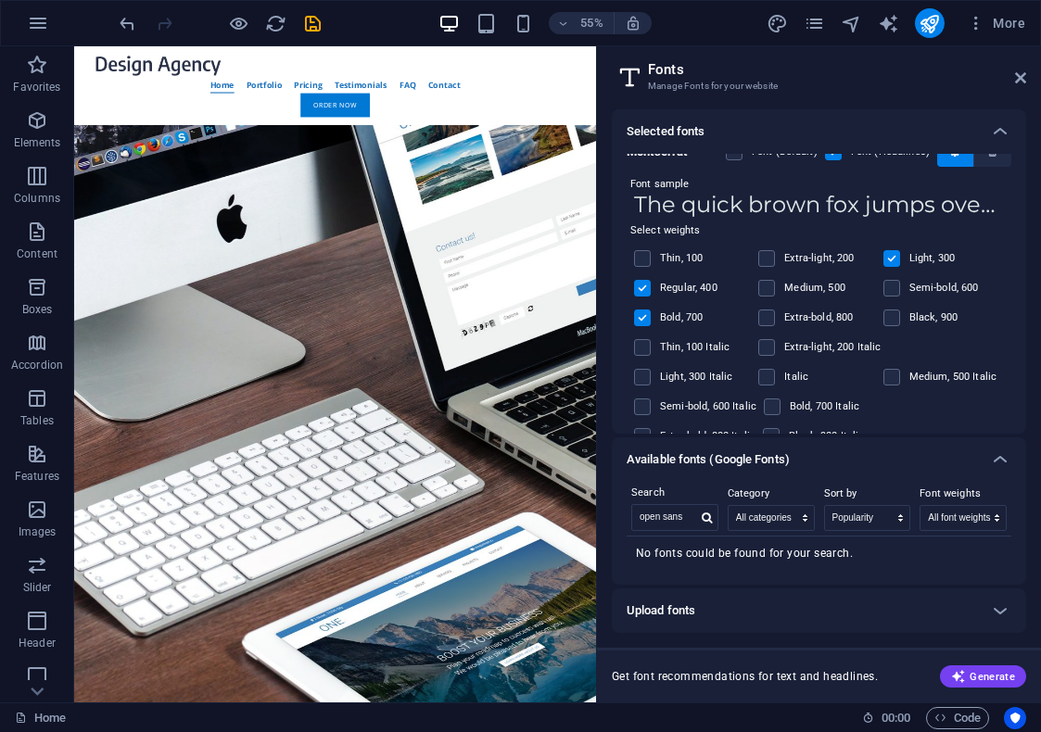
scroll to position [0, 0]
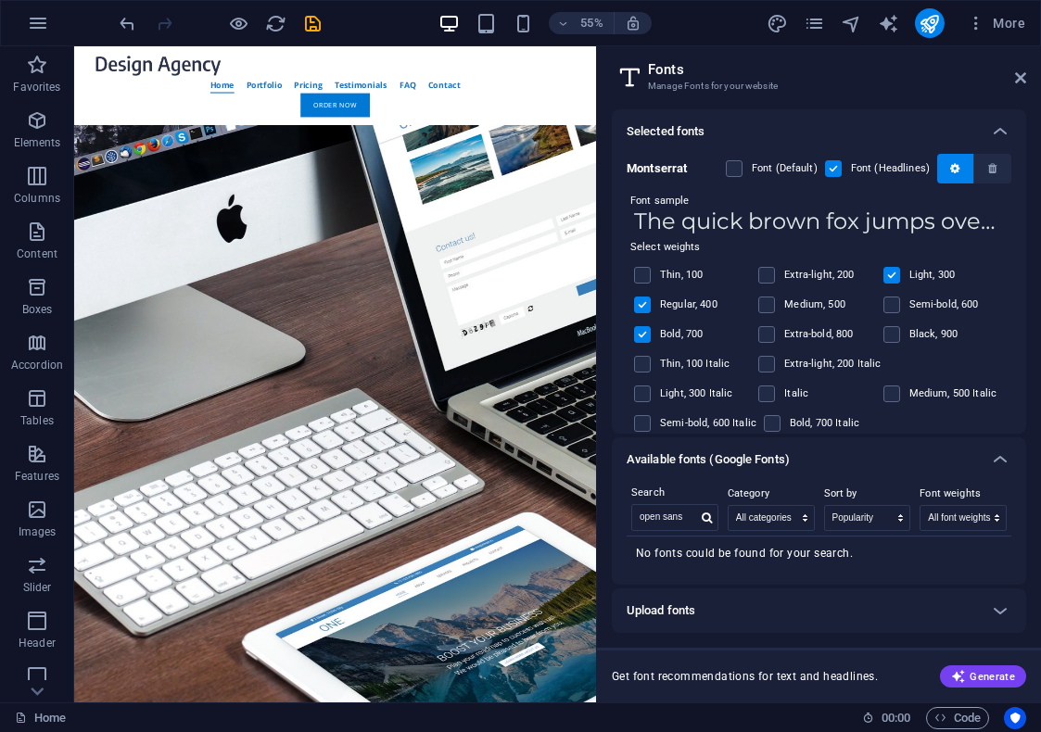
click at [725, 424] on label "Semi-bold, 600 Italic" at bounding box center [708, 423] width 96 height 22
click at [0, 0] on input "checkbox" at bounding box center [0, 0] width 0 height 0
click at [651, 337] on span at bounding box center [655, 334] width 9 height 9
click at [638, 309] on label at bounding box center [642, 305] width 17 height 17
click at [0, 0] on input "checkbox" at bounding box center [0, 0] width 0 height 0
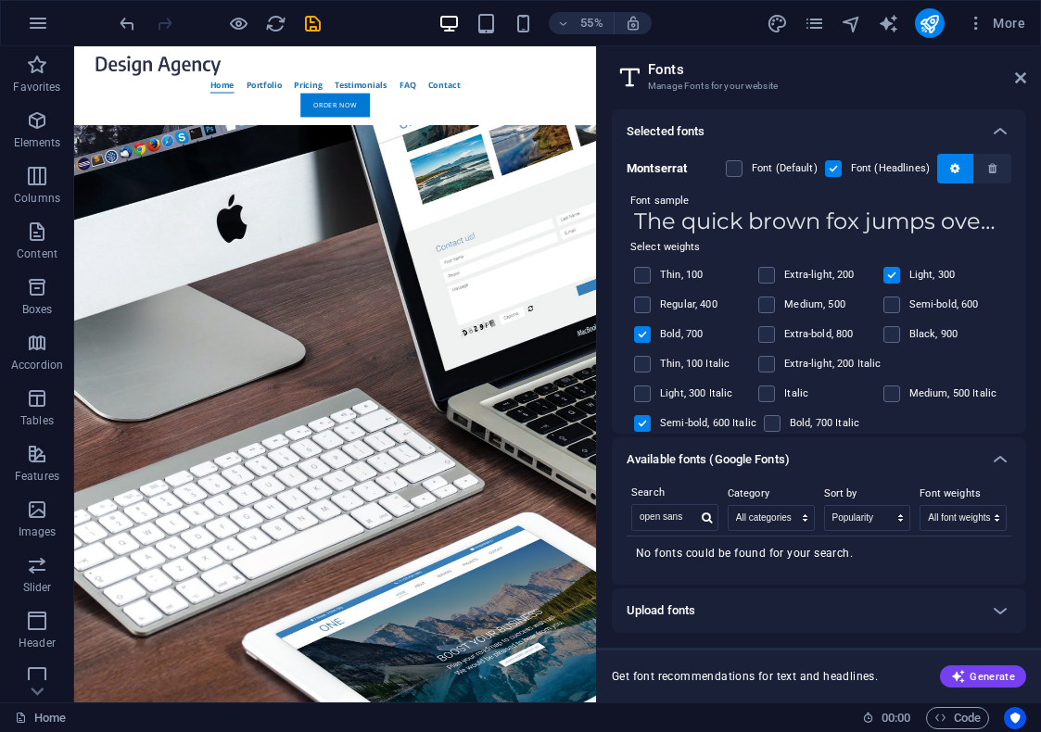
click at [638, 334] on label at bounding box center [642, 334] width 17 height 17
click at [0, 0] on input "checkbox" at bounding box center [0, 0] width 0 height 0
click at [642, 427] on label at bounding box center [642, 423] width 17 height 17
click at [0, 0] on input "checkbox" at bounding box center [0, 0] width 0 height 0
click at [642, 427] on label at bounding box center [642, 423] width 17 height 17
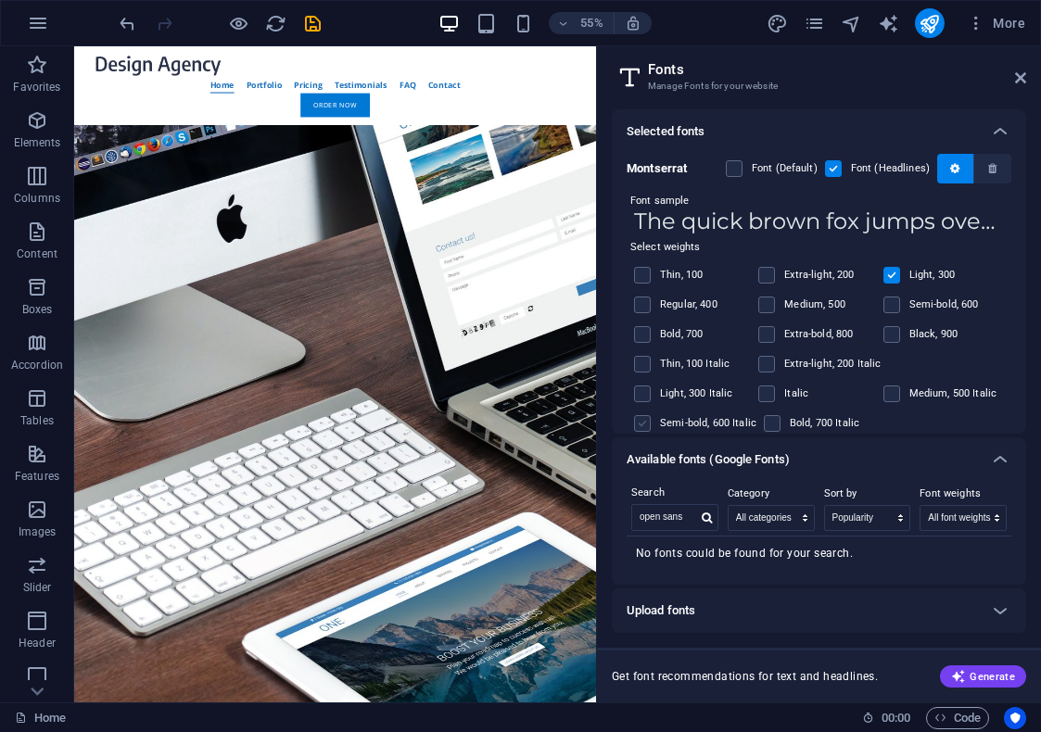
click at [0, 0] on input "checkbox" at bounding box center [0, 0] width 0 height 0
click at [638, 335] on label at bounding box center [642, 334] width 17 height 17
click at [0, 0] on input "checkbox" at bounding box center [0, 0] width 0 height 0
click at [642, 421] on label at bounding box center [642, 423] width 17 height 17
click at [0, 0] on input "checkbox" at bounding box center [0, 0] width 0 height 0
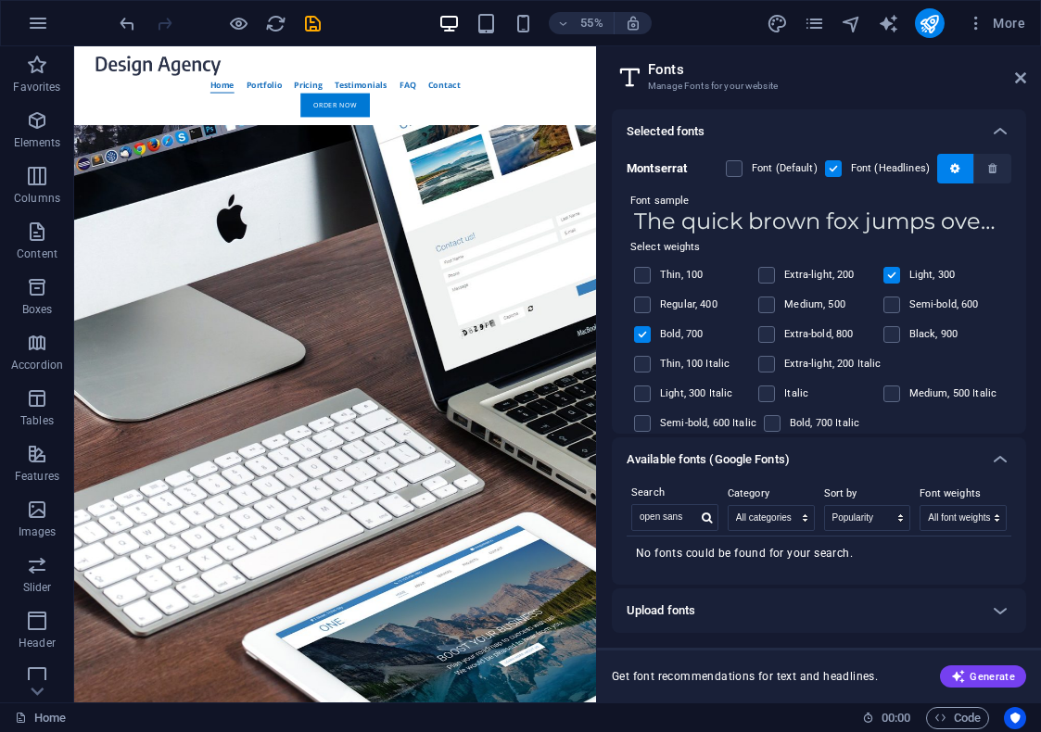
click at [887, 271] on label at bounding box center [891, 275] width 17 height 17
click at [0, 0] on input "checkbox" at bounding box center [0, 0] width 0 height 0
drag, startPoint x: 646, startPoint y: 276, endPoint x: 634, endPoint y: 291, distance: 19.1
click at [645, 277] on label at bounding box center [642, 275] width 17 height 17
click at [0, 0] on input "checkbox" at bounding box center [0, 0] width 0 height 0
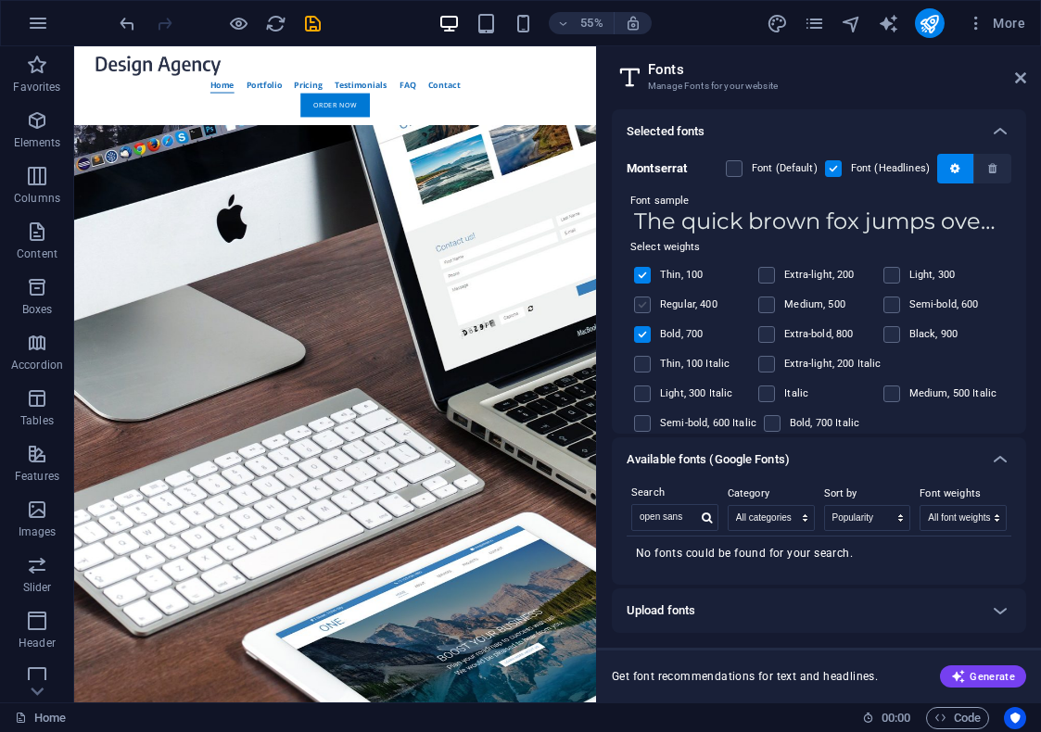
drag, startPoint x: 643, startPoint y: 297, endPoint x: 645, endPoint y: 310, distance: 13.1
click at [643, 300] on label at bounding box center [642, 305] width 17 height 17
click at [0, 0] on input "checkbox" at bounding box center [0, 0] width 0 height 0
click at [645, 310] on label at bounding box center [642, 305] width 17 height 17
click at [0, 0] on input "checkbox" at bounding box center [0, 0] width 0 height 0
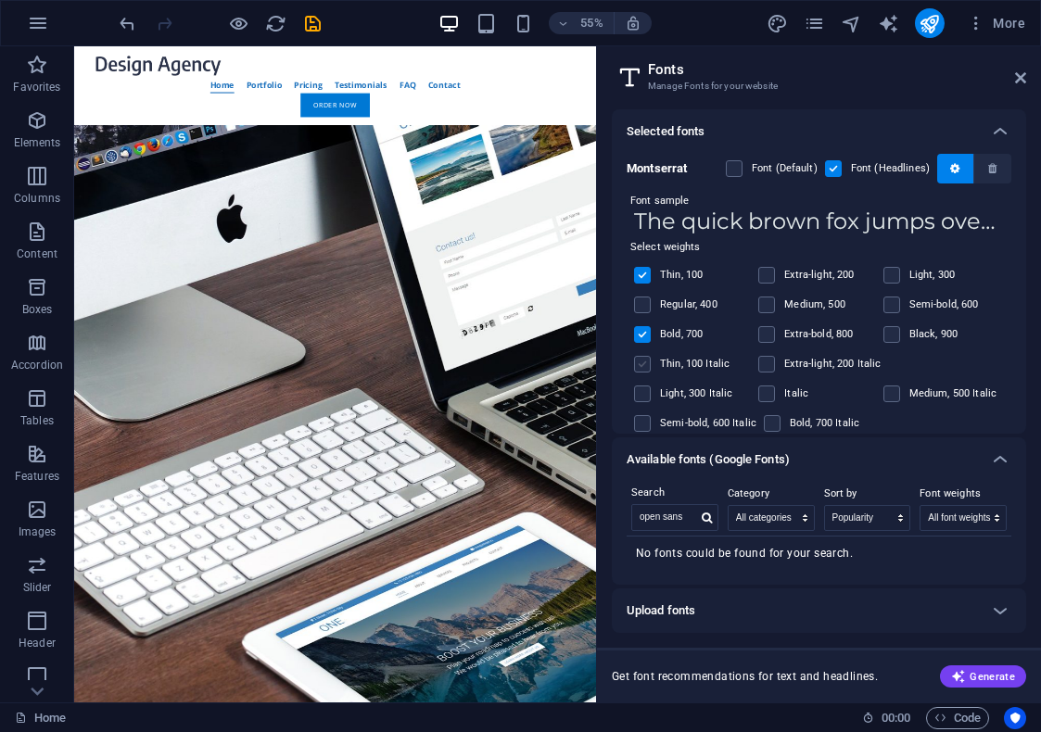
drag, startPoint x: 650, startPoint y: 368, endPoint x: 651, endPoint y: 379, distance: 11.2
click at [650, 369] on div "Thin, 100 Italic" at bounding box center [692, 364] width 124 height 30
click at [653, 397] on span at bounding box center [655, 393] width 9 height 9
click at [768, 273] on label at bounding box center [766, 275] width 17 height 17
click at [0, 0] on input "checkbox" at bounding box center [0, 0] width 0 height 0
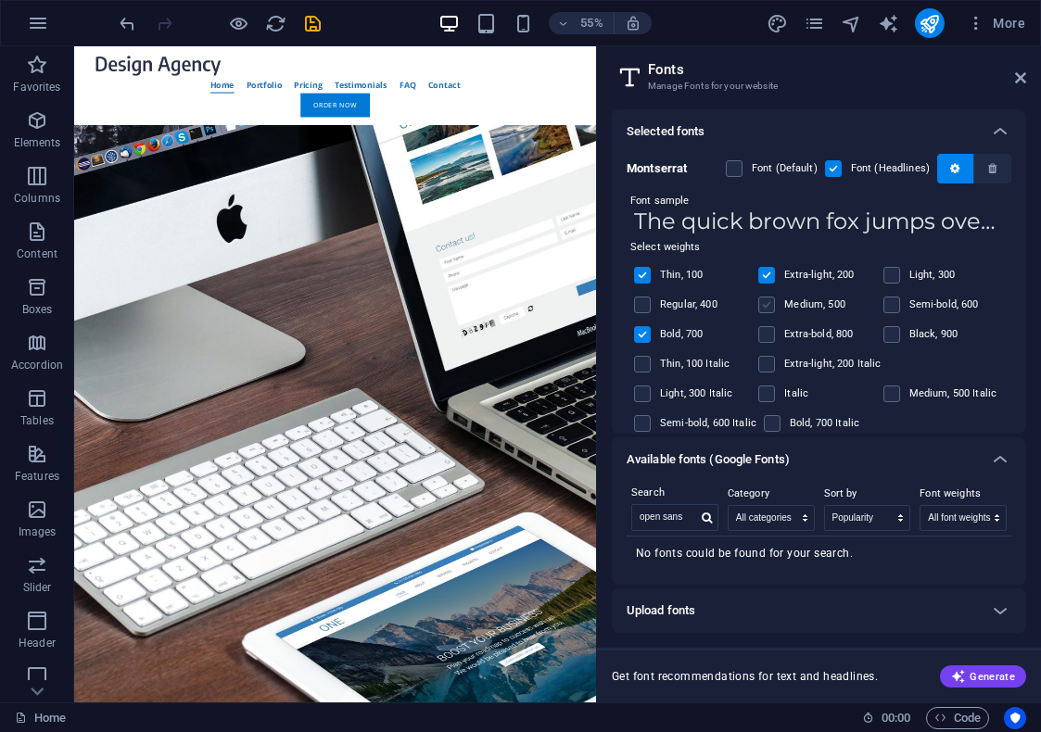
click at [763, 310] on label at bounding box center [766, 305] width 17 height 17
click at [0, 0] on input "checkbox" at bounding box center [0, 0] width 0 height 0
click at [763, 352] on div "Extra-light, 200 Italic" at bounding box center [819, 364] width 130 height 30
click at [769, 328] on label at bounding box center [766, 334] width 17 height 17
click at [0, 0] on input "checkbox" at bounding box center [0, 0] width 0 height 0
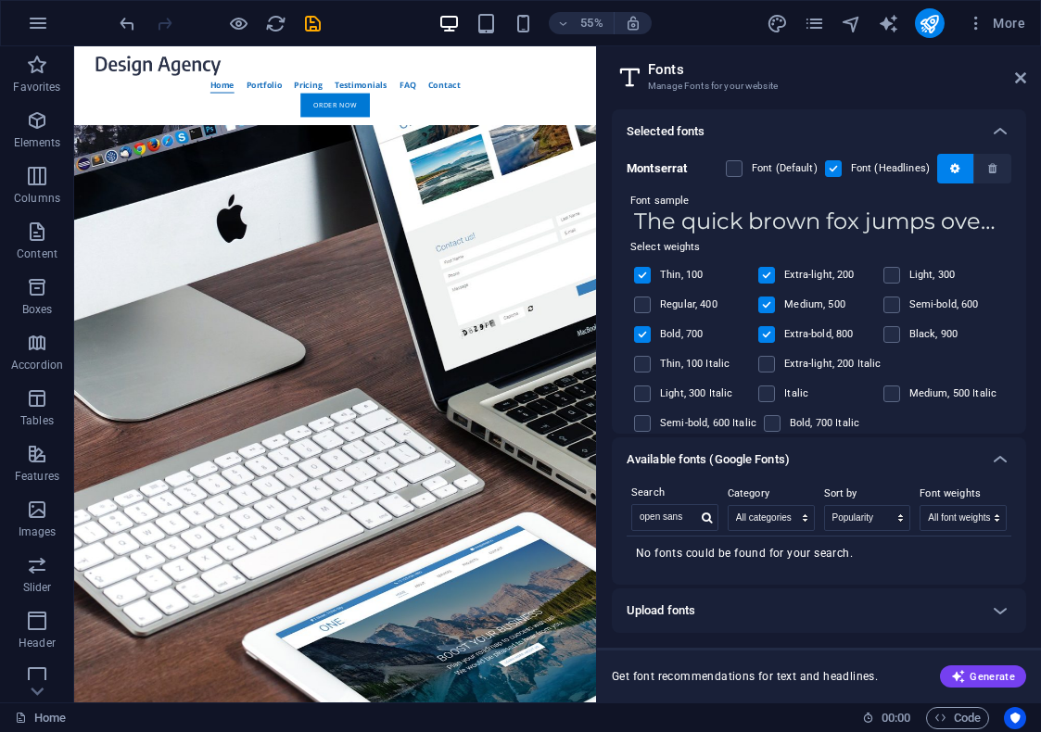
click at [841, 167] on span at bounding box center [845, 168] width 9 height 9
click at [838, 168] on label at bounding box center [833, 168] width 17 height 17
click at [0, 0] on input "checkbox" at bounding box center [0, 0] width 0 height 0
click at [835, 169] on label at bounding box center [833, 168] width 17 height 17
click at [0, 0] on input "checkbox" at bounding box center [0, 0] width 0 height 0
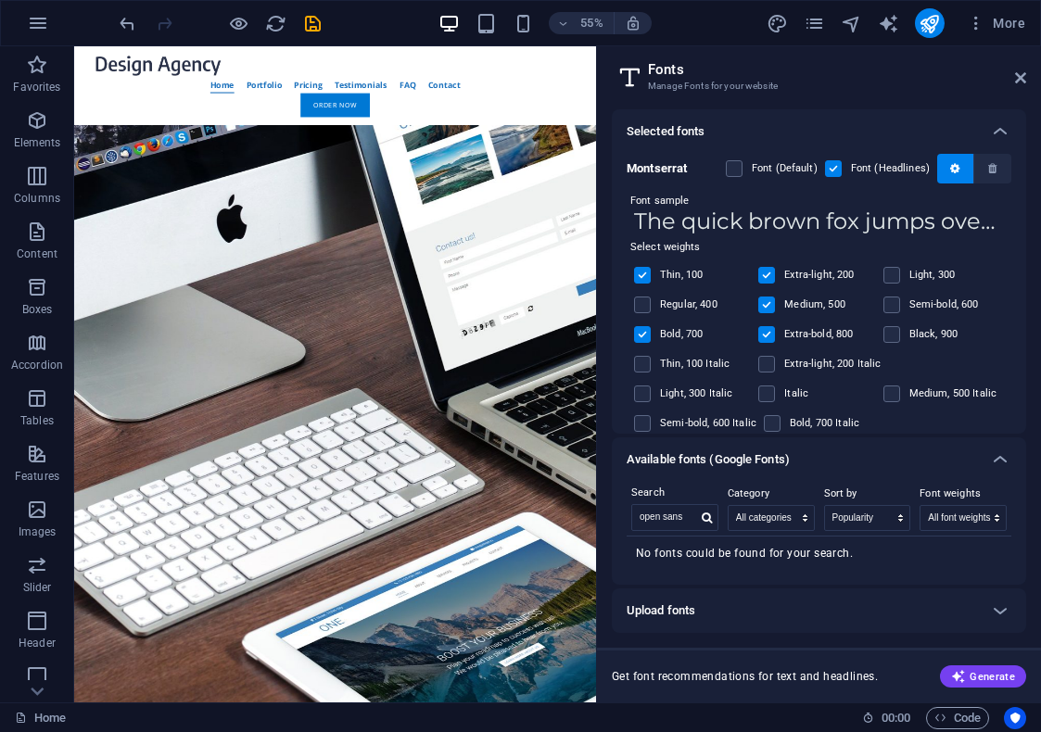
click at [832, 169] on label at bounding box center [833, 168] width 17 height 17
click at [0, 0] on input "checkbox" at bounding box center [0, 0] width 0 height 0
click at [832, 167] on label at bounding box center [833, 168] width 17 height 17
click at [0, 0] on input "checkbox" at bounding box center [0, 0] width 0 height 0
click at [1004, 132] on icon at bounding box center [1000, 131] width 22 height 22
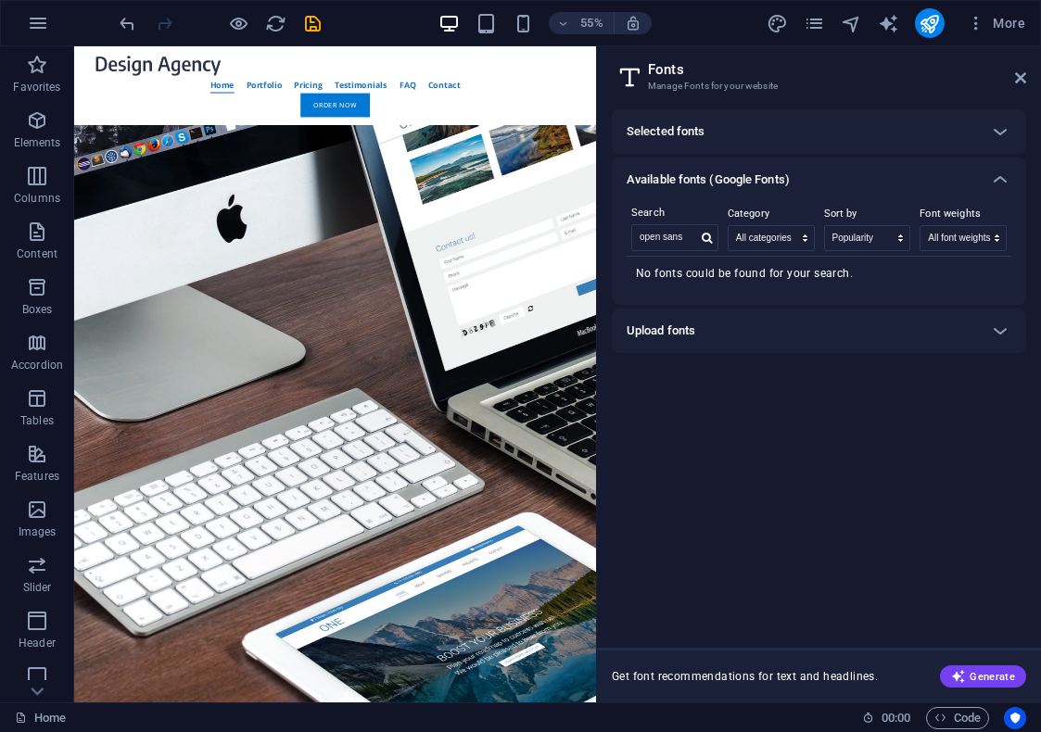
click at [751, 127] on div "Selected fonts" at bounding box center [801, 131] width 351 height 22
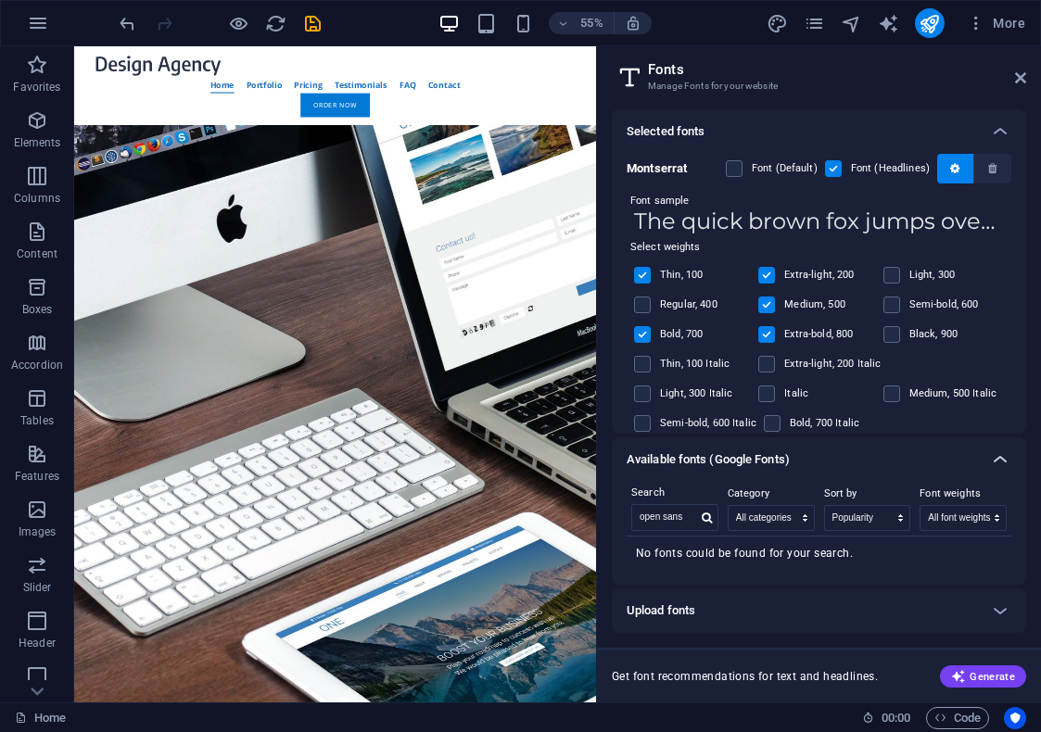
click at [1005, 465] on icon at bounding box center [1000, 459] width 22 height 22
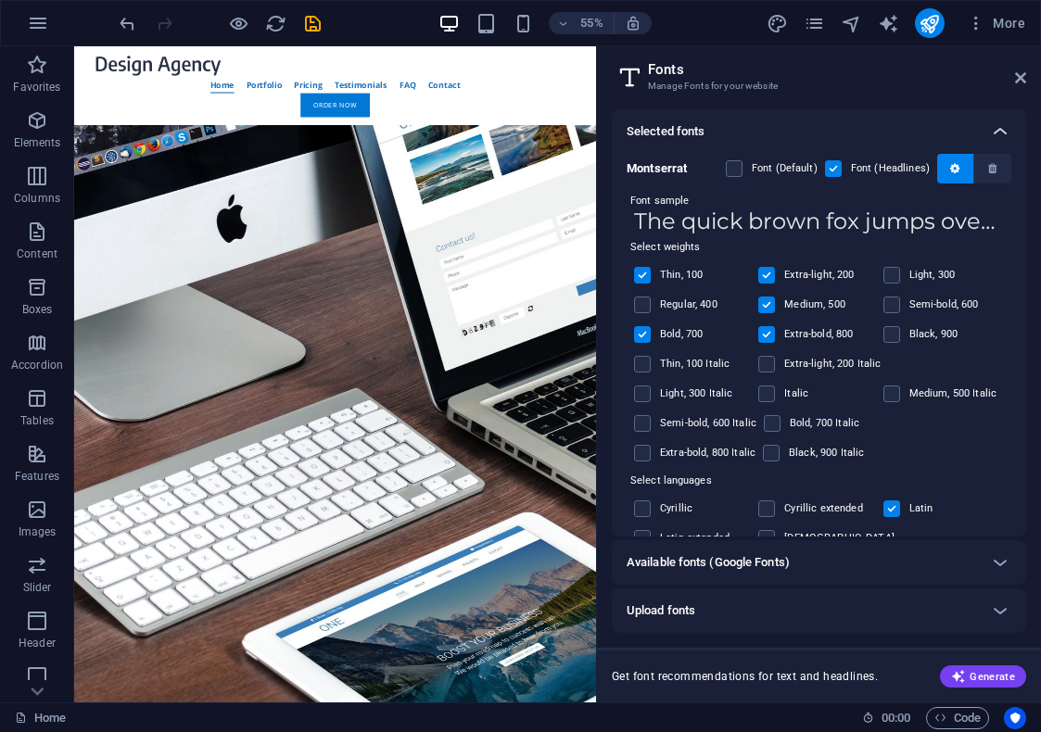
click at [998, 136] on icon at bounding box center [1000, 131] width 22 height 22
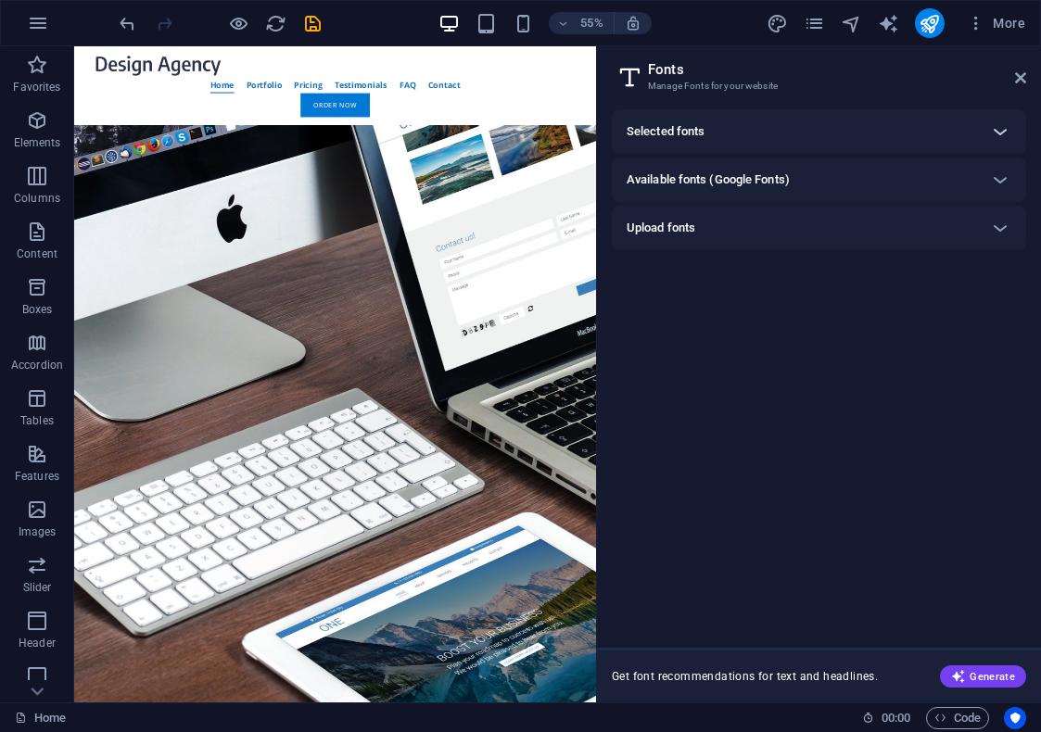
click at [1004, 127] on icon at bounding box center [1000, 131] width 22 height 22
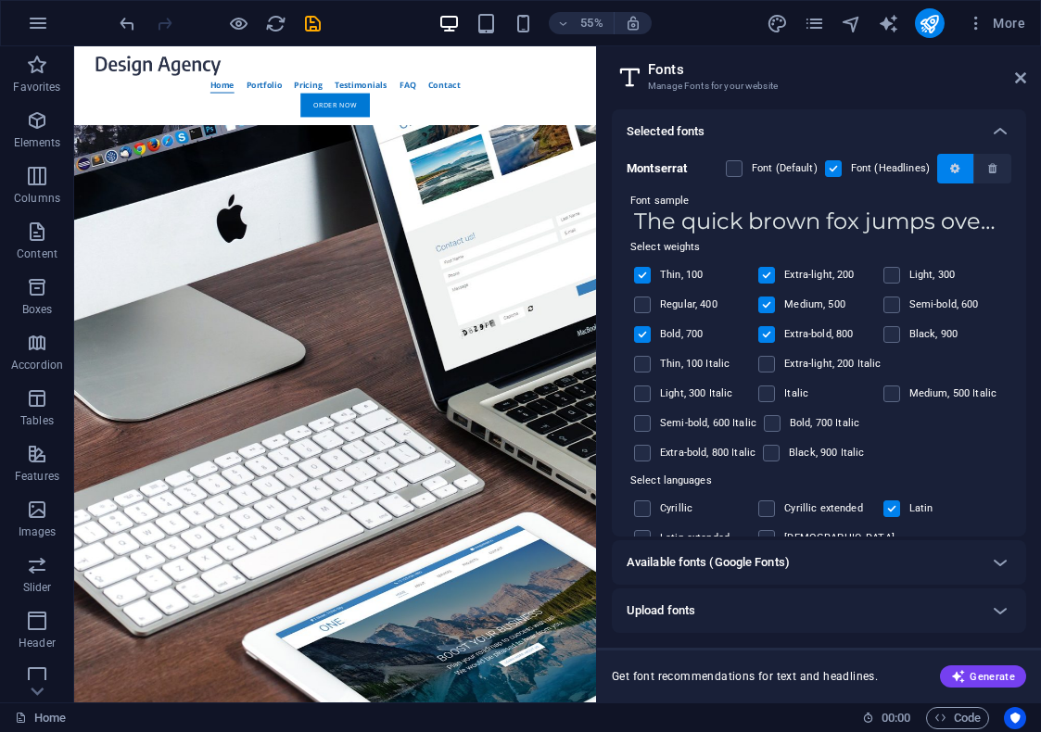
click at [950, 172] on icon "button" at bounding box center [954, 168] width 9 height 11
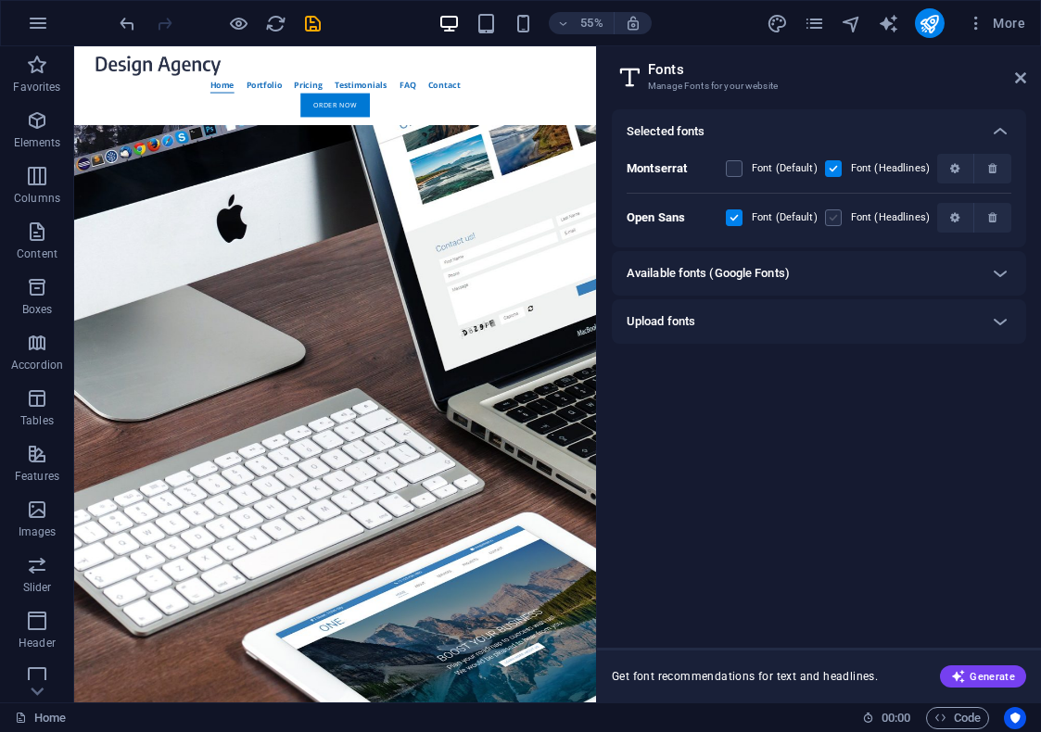
click at [837, 218] on label at bounding box center [833, 217] width 17 height 17
click at [0, 0] on Sans "checkbox" at bounding box center [0, 0] width 0 height 0
click at [739, 219] on label at bounding box center [734, 217] width 17 height 17
click at [0, 0] on Sans "checkbox" at bounding box center [0, 0] width 0 height 0
click at [841, 172] on label at bounding box center [833, 168] width 17 height 17
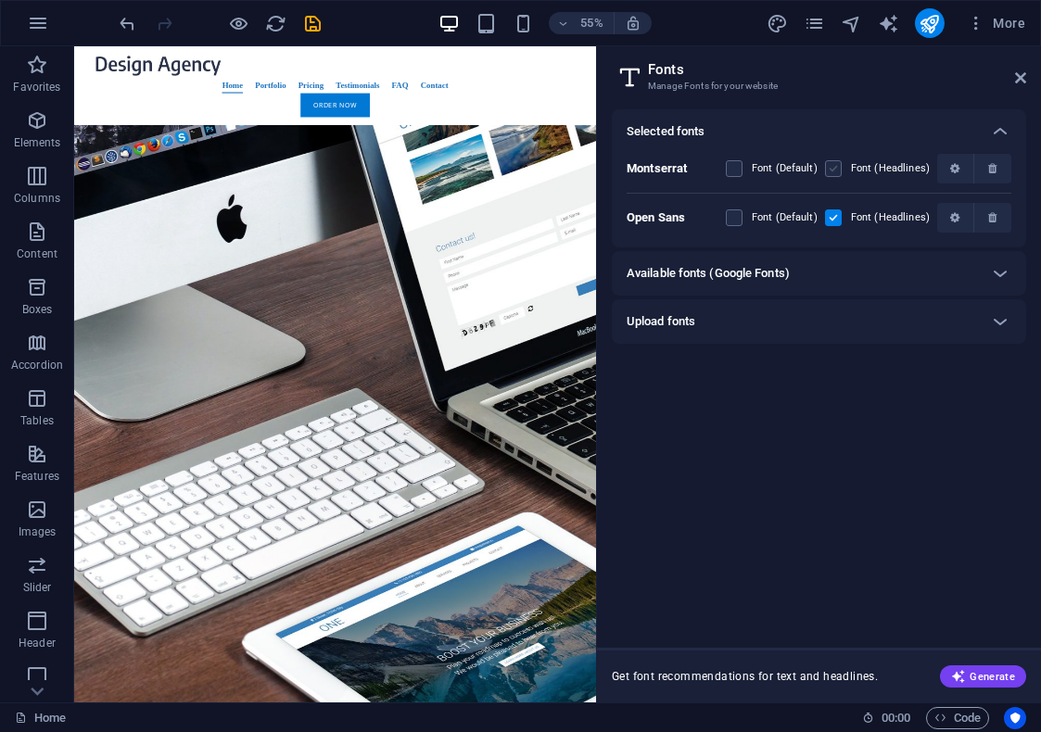
click at [0, 0] on input "checkbox" at bounding box center [0, 0] width 0 height 0
click at [737, 221] on label at bounding box center [734, 217] width 17 height 17
click at [0, 0] on Sans "checkbox" at bounding box center [0, 0] width 0 height 0
click at [1031, 83] on aside "Fonts Manage Fonts for your website Selected fonts Montserrat Font (Default) Fo…" at bounding box center [818, 374] width 445 height 656
click at [1023, 78] on icon at bounding box center [1020, 77] width 11 height 15
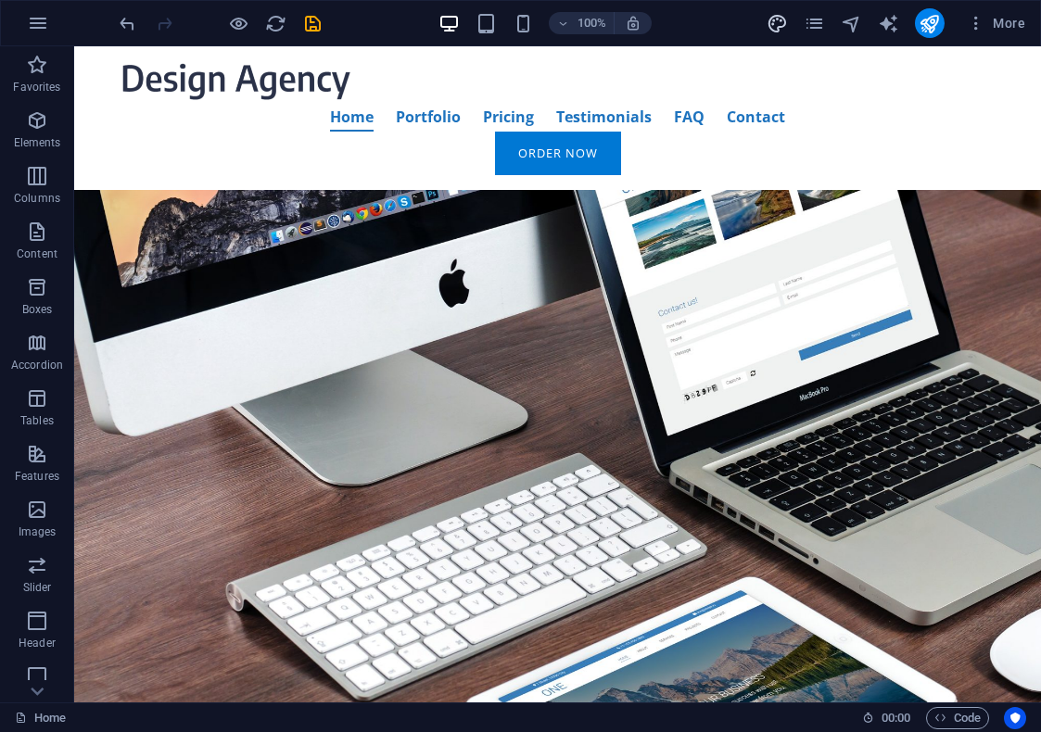
click at [787, 20] on div "More" at bounding box center [899, 23] width 266 height 30
click at [782, 20] on icon "design" at bounding box center [776, 23] width 21 height 21
select select "rem"
select select "400"
select select "px"
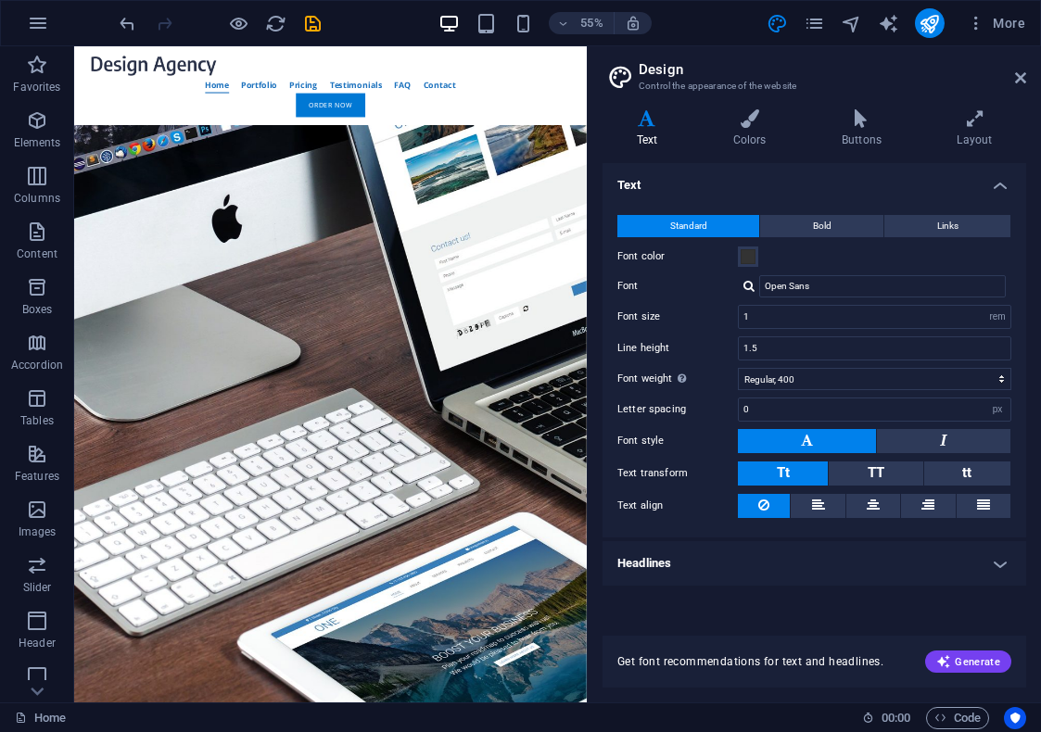
click at [1003, 565] on h4 "Headlines" at bounding box center [813, 563] width 423 height 44
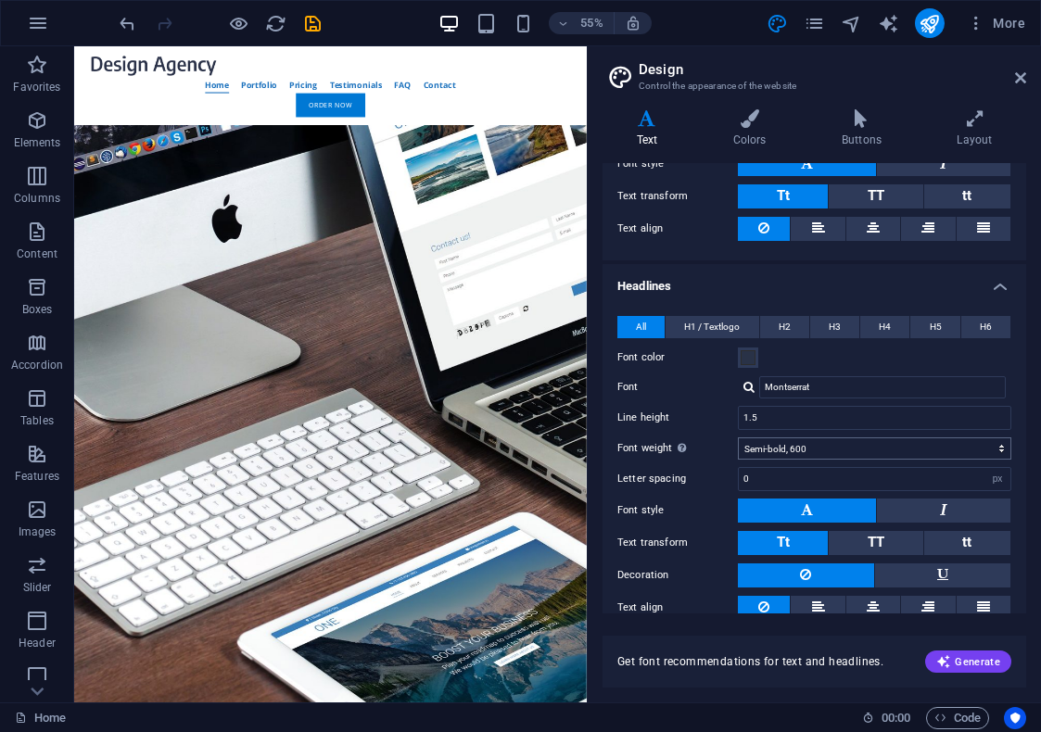
scroll to position [278, 0]
click at [997, 287] on h4 "Headlines" at bounding box center [813, 279] width 423 height 33
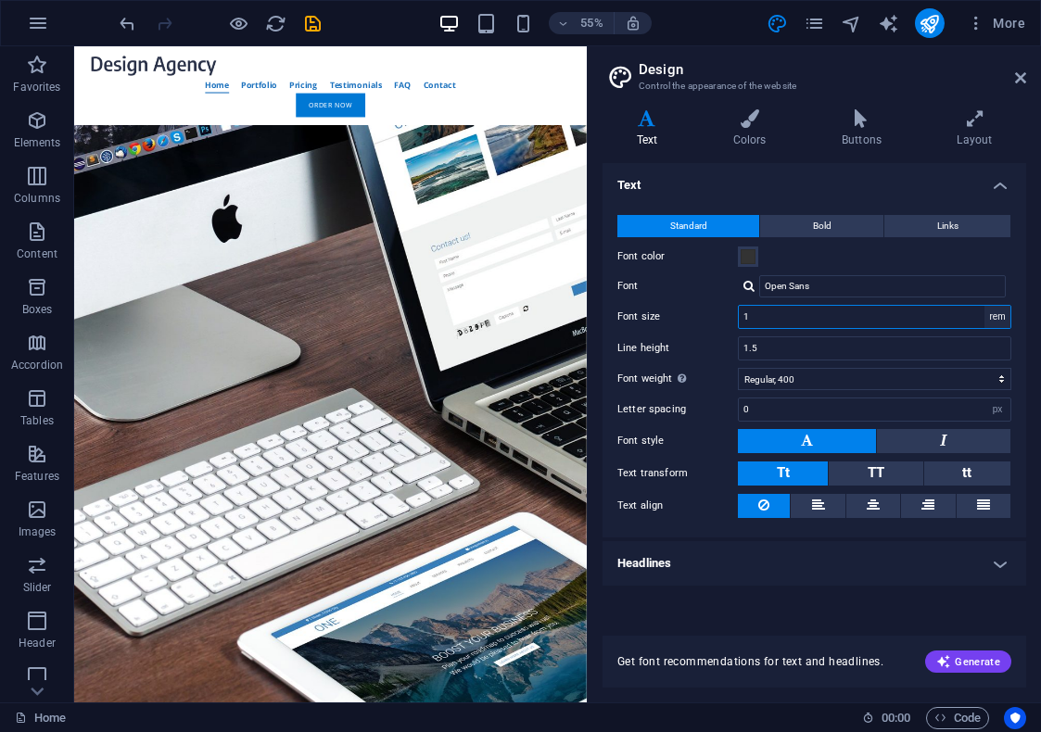
click at [998, 320] on select "rem px" at bounding box center [997, 317] width 26 height 22
select select "px"
click at [984, 306] on select "rem px" at bounding box center [997, 317] width 26 height 22
type input "16"
click at [735, 258] on label "Font color" at bounding box center [677, 257] width 120 height 22
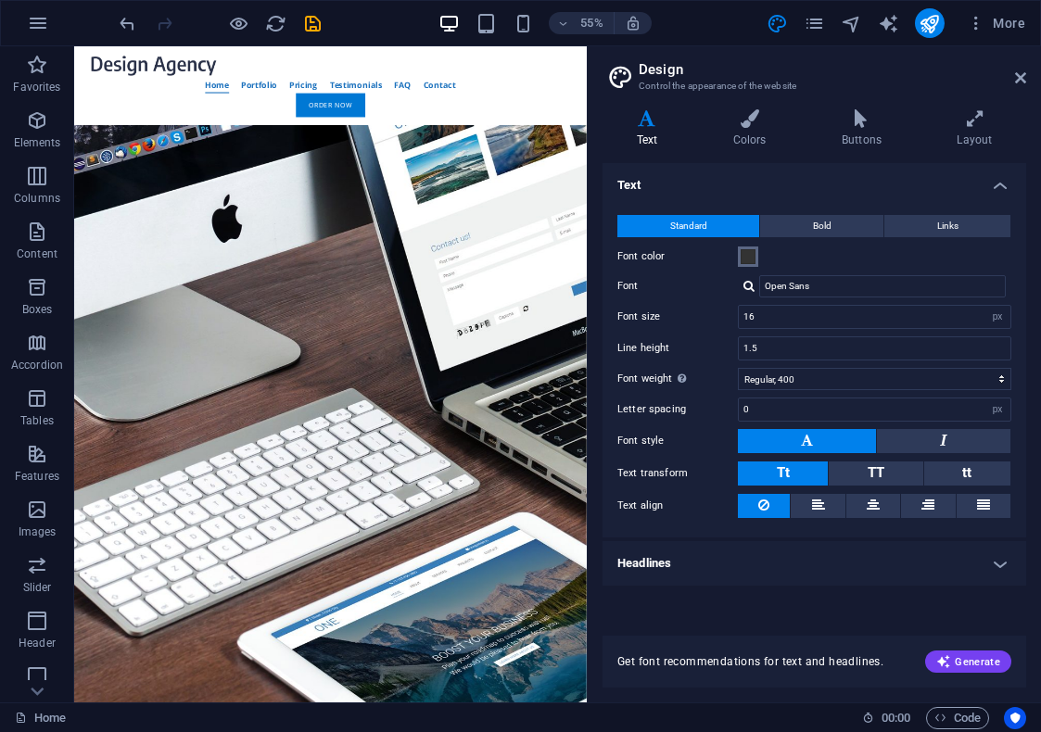
click at [738, 258] on button "Font color" at bounding box center [748, 256] width 20 height 20
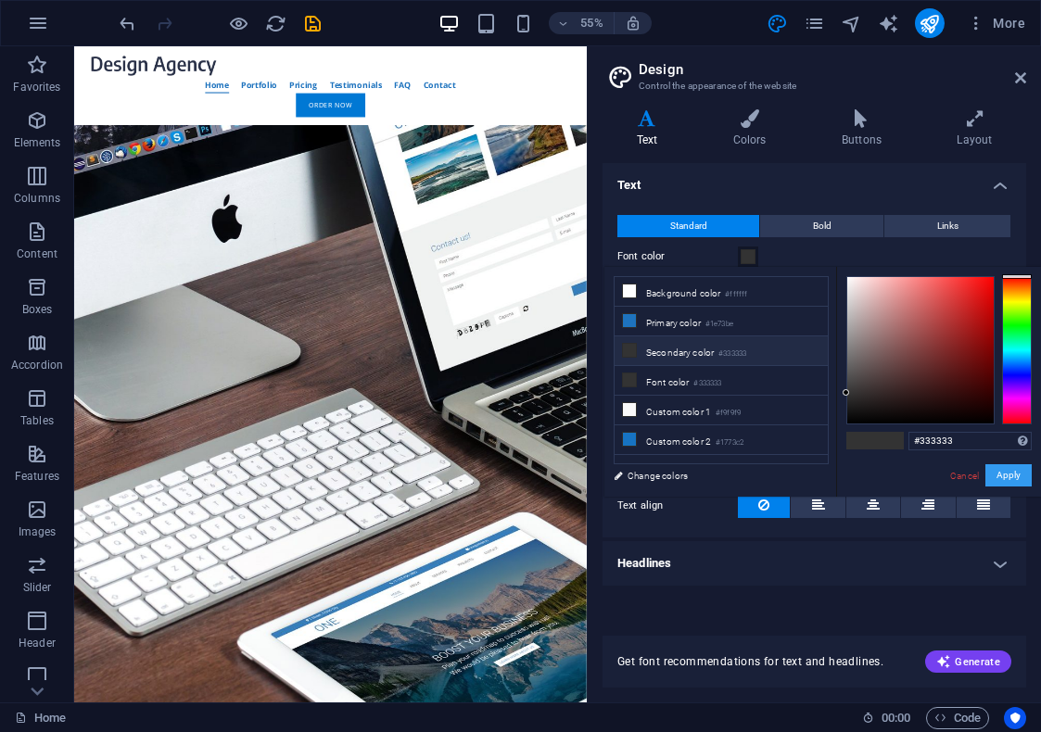
click at [1014, 469] on button "Apply" at bounding box center [1008, 475] width 46 height 22
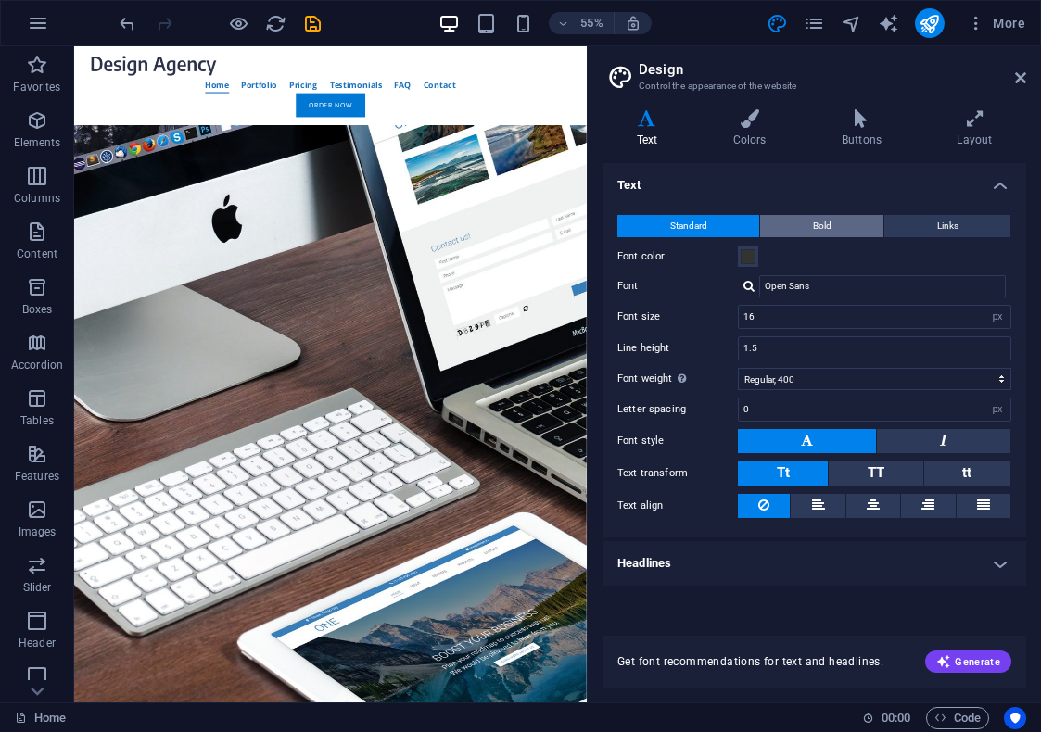
click at [819, 217] on span "Bold" at bounding box center [822, 226] width 19 height 22
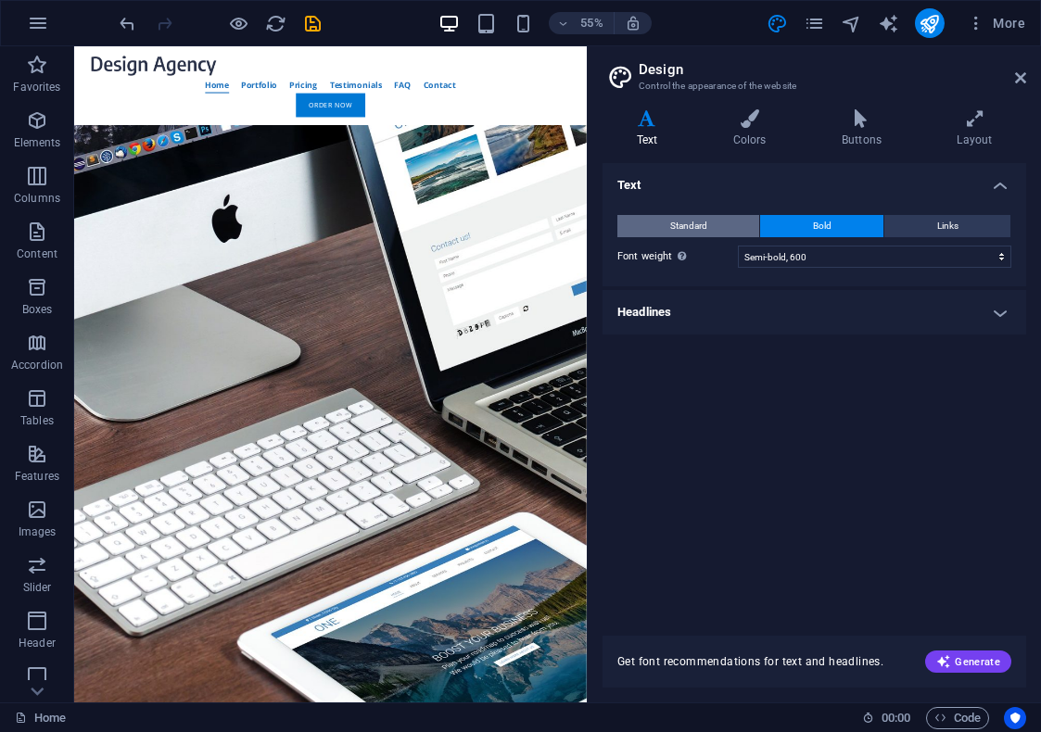
click at [722, 217] on button "Standard" at bounding box center [688, 226] width 142 height 22
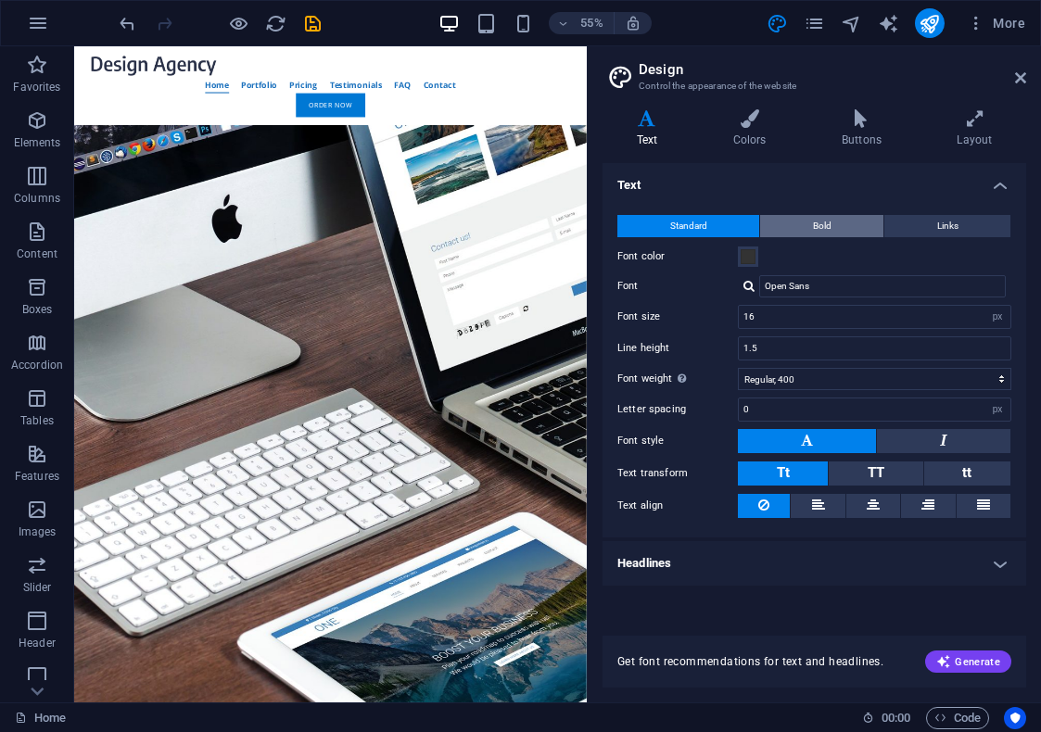
click at [803, 221] on button "Bold" at bounding box center [821, 226] width 123 height 22
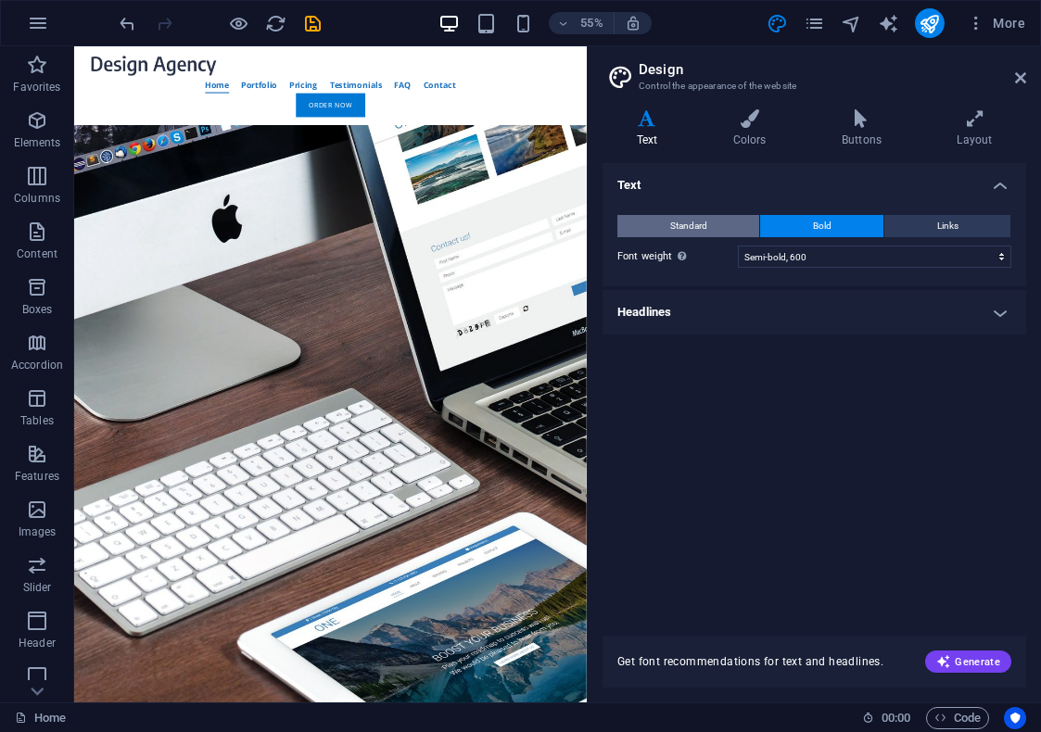
click at [706, 228] on button "Standard" at bounding box center [688, 226] width 142 height 22
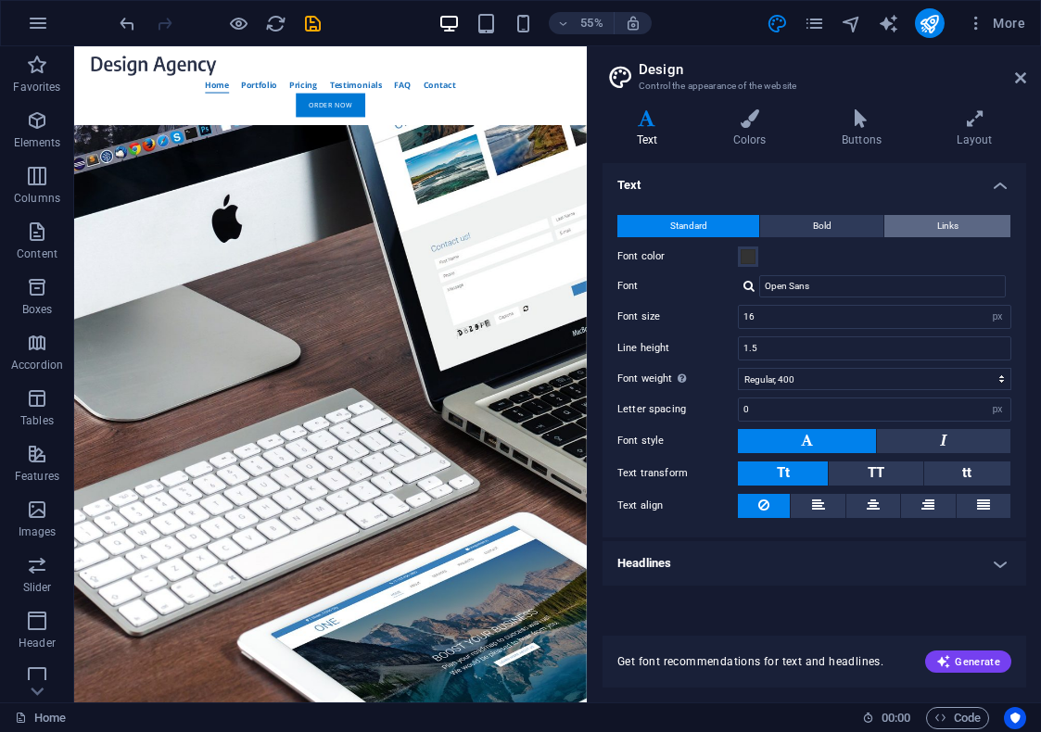
click at [931, 229] on button "Links" at bounding box center [947, 226] width 126 height 22
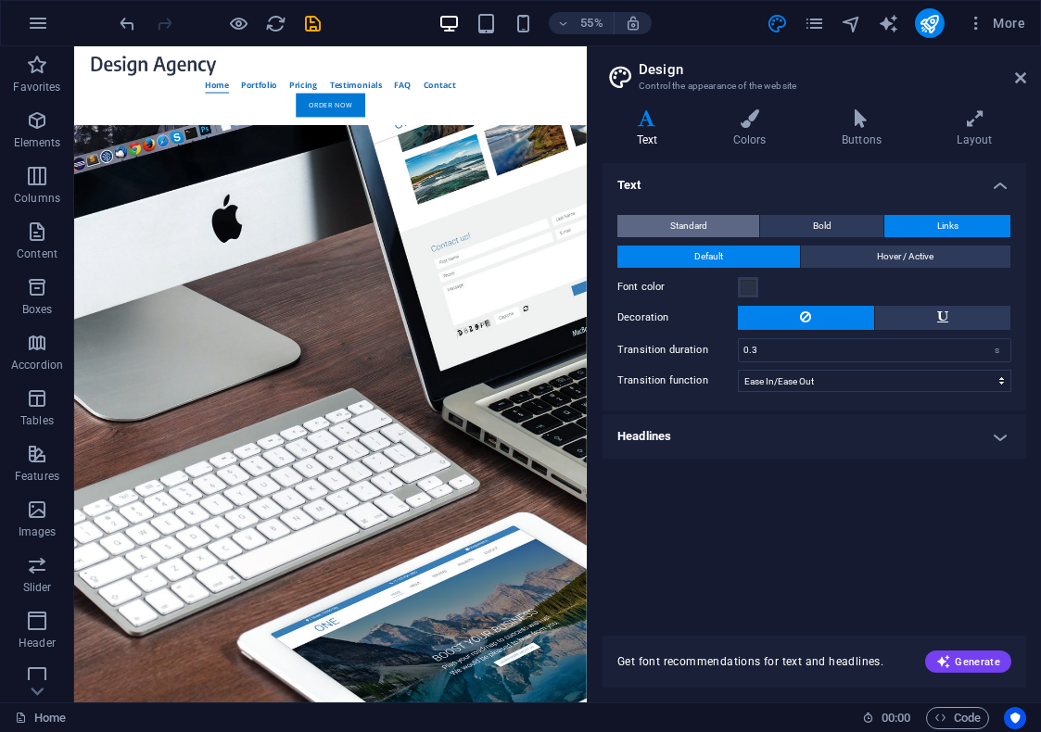
click at [721, 222] on button "Standard" at bounding box center [688, 226] width 142 height 22
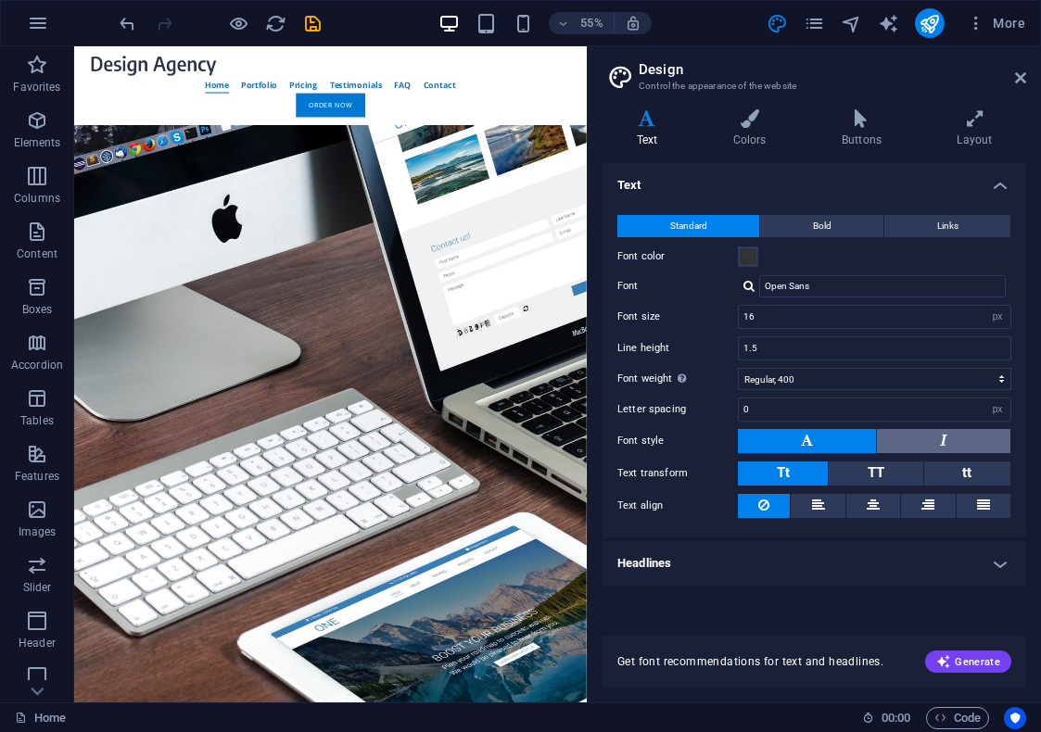
click at [932, 442] on button at bounding box center [943, 441] width 133 height 24
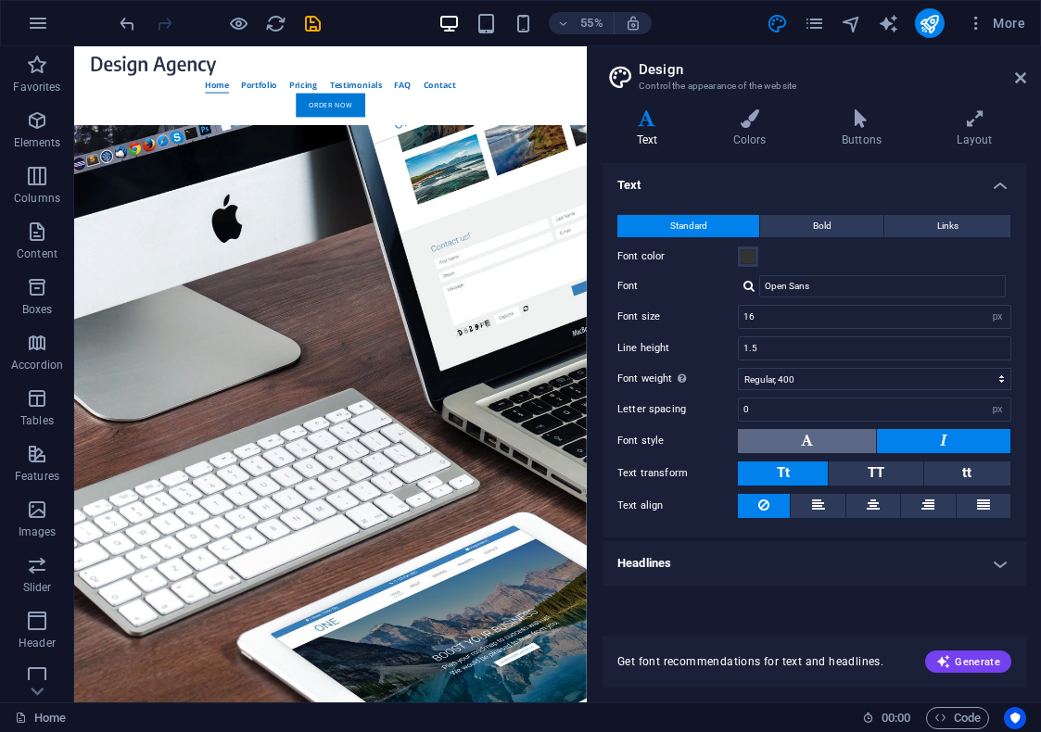
click at [840, 436] on button at bounding box center [807, 441] width 138 height 24
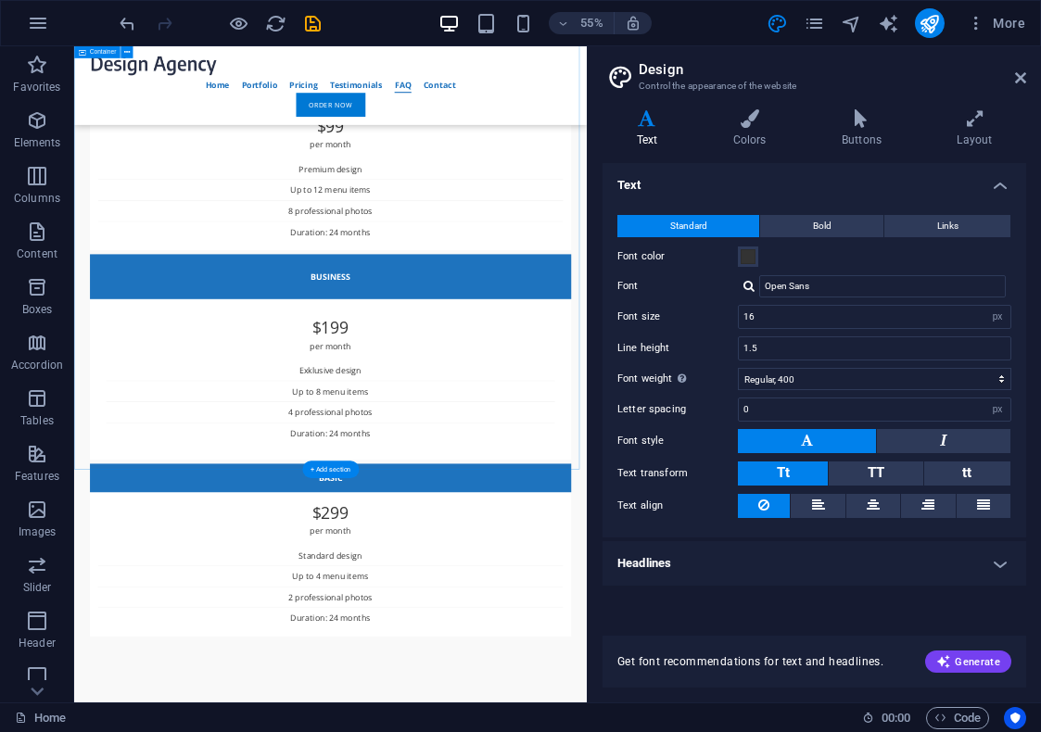
scroll to position [8532, 0]
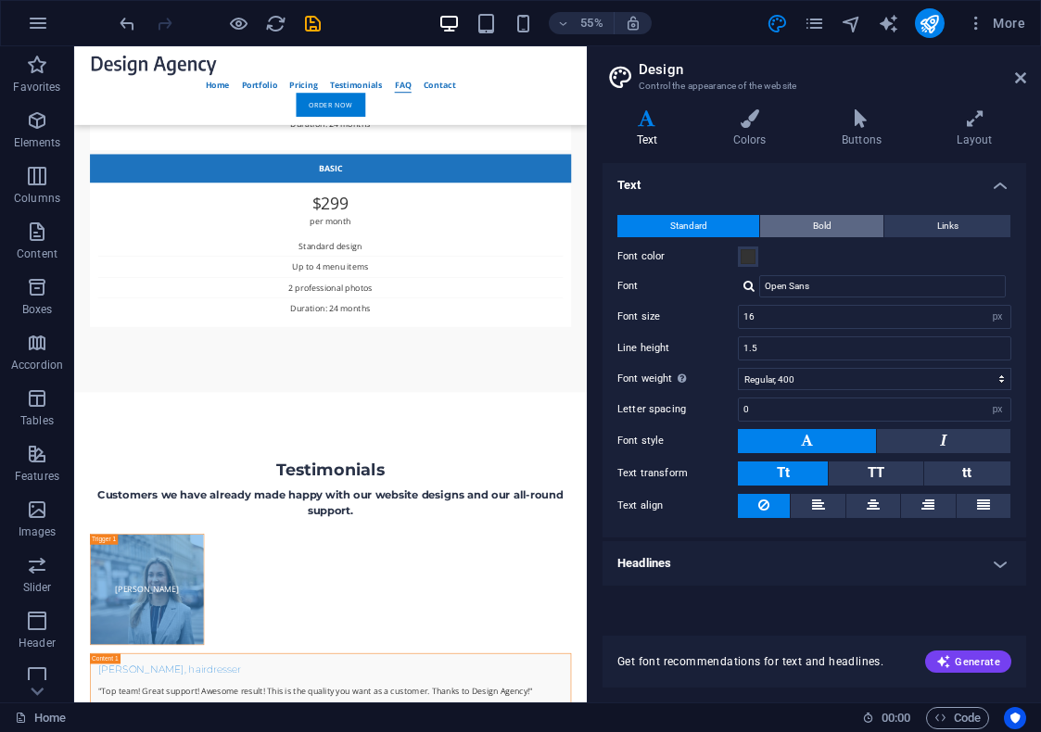
click at [843, 232] on button "Bold" at bounding box center [821, 226] width 123 height 22
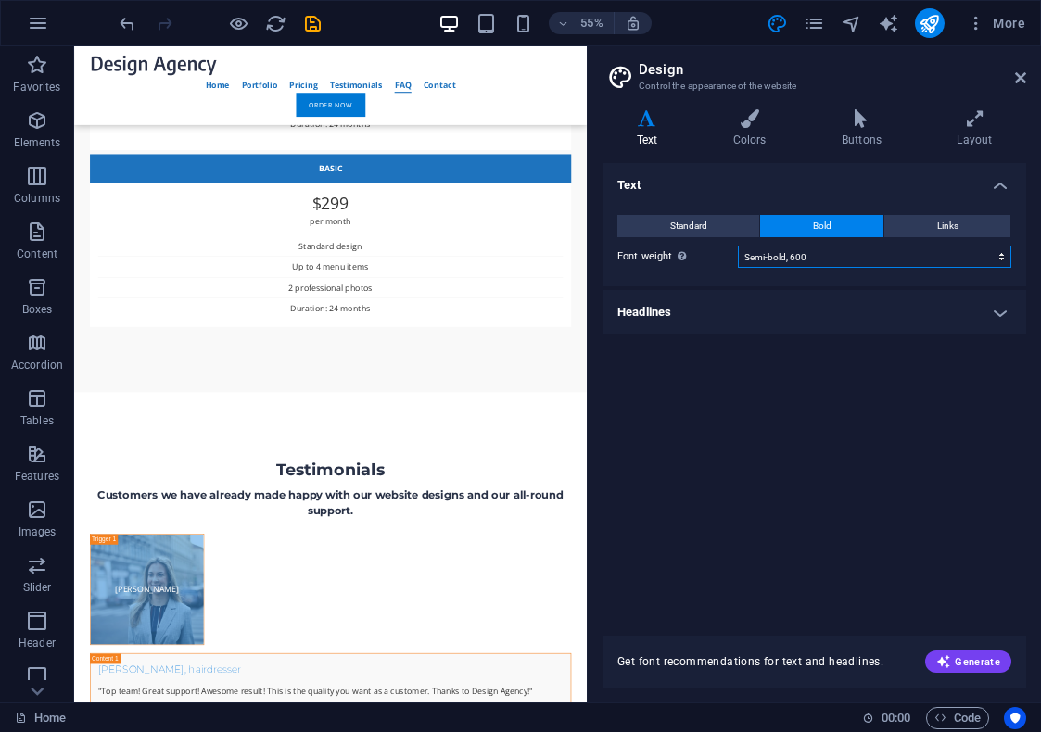
click at [775, 255] on select "Thin, 100 Extra-light, 200 Light, 300 Regular, 400 Medium, 500 Semi-bold, 600 B…" at bounding box center [874, 257] width 273 height 22
drag, startPoint x: 775, startPoint y: 255, endPoint x: 755, endPoint y: 257, distance: 19.5
click at [774, 258] on select "Thin, 100 Extra-light, 200 Light, 300 Regular, 400 Medium, 500 Semi-bold, 600 B…" at bounding box center [874, 257] width 273 height 22
click at [695, 228] on span "Standard" at bounding box center [688, 226] width 37 height 22
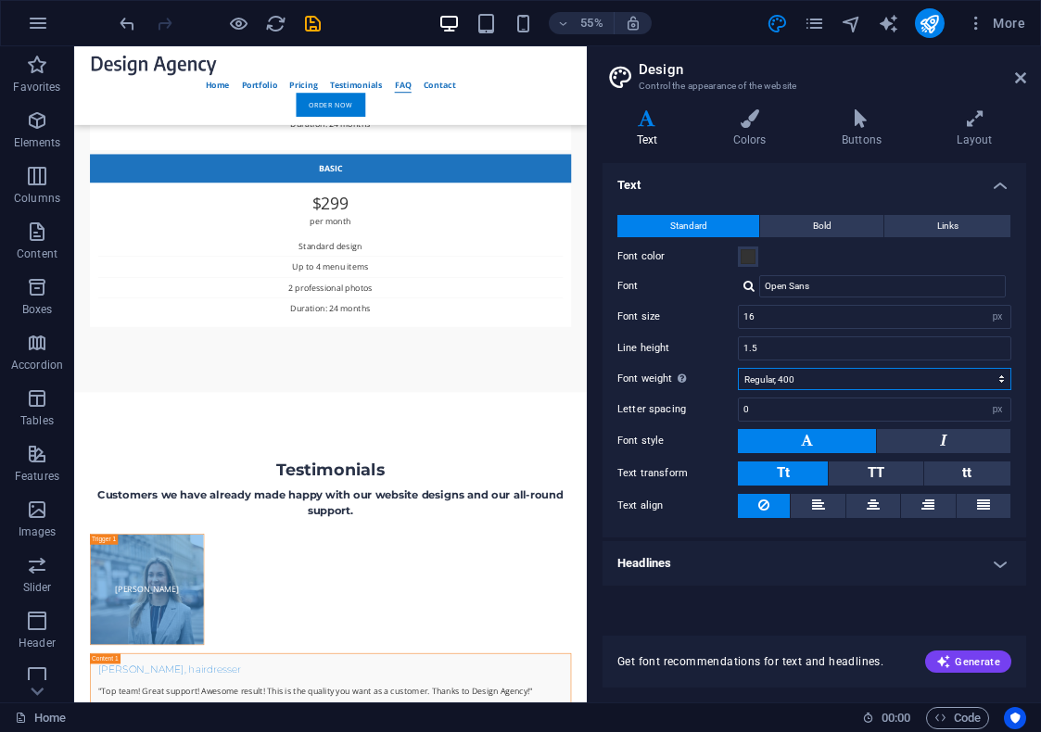
click at [777, 386] on select "Thin, 100 Extra-light, 200 Light, 300 Regular, 400 Medium, 500 Semi-bold, 600 B…" at bounding box center [874, 379] width 273 height 22
click at [738, 368] on select "Thin, 100 Extra-light, 200 Light, 300 Regular, 400 Medium, 500 Semi-bold, 600 B…" at bounding box center [874, 379] width 273 height 22
